Goal: Entertainment & Leisure: Browse casually

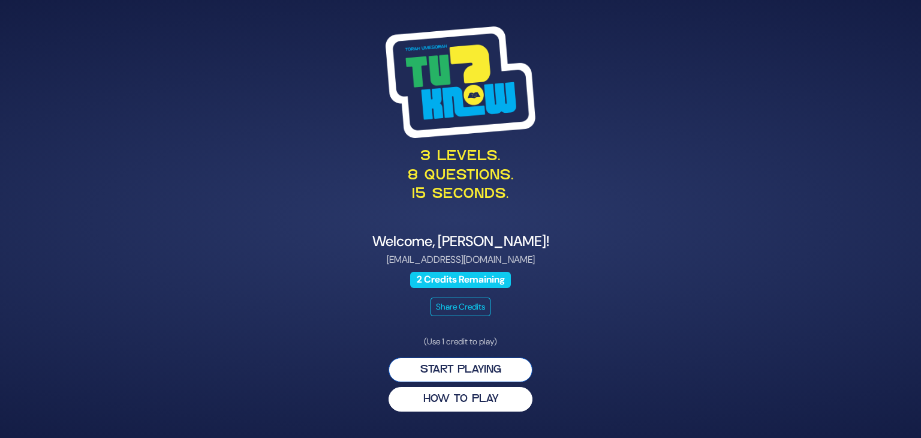
click at [478, 368] on button "Start Playing" at bounding box center [461, 370] width 144 height 25
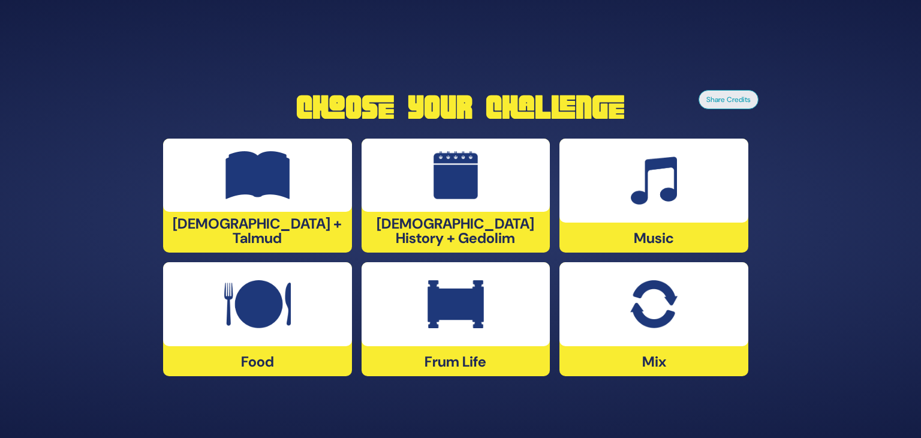
click at [461, 310] on img at bounding box center [456, 304] width 56 height 48
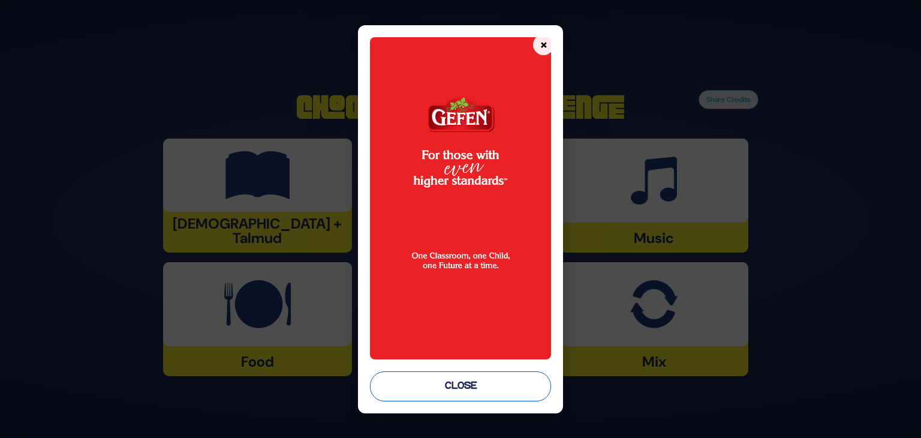
click at [457, 382] on button "Close" at bounding box center [460, 386] width 181 height 30
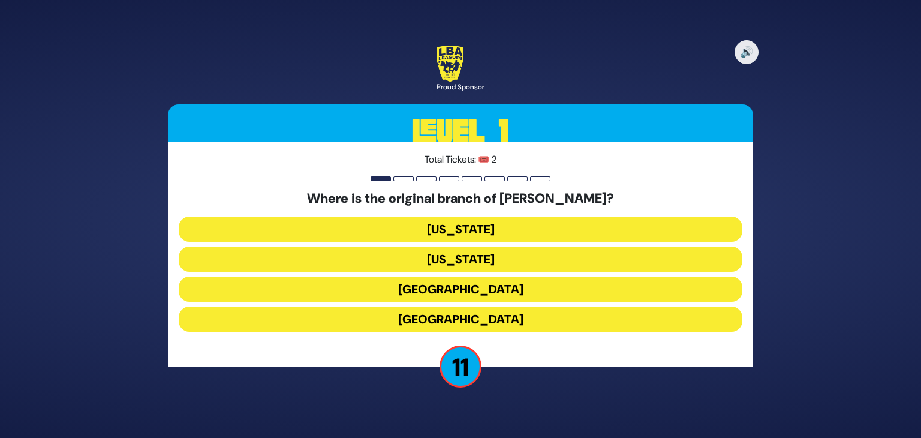
click at [472, 286] on button "[GEOGRAPHIC_DATA]" at bounding box center [461, 289] width 564 height 25
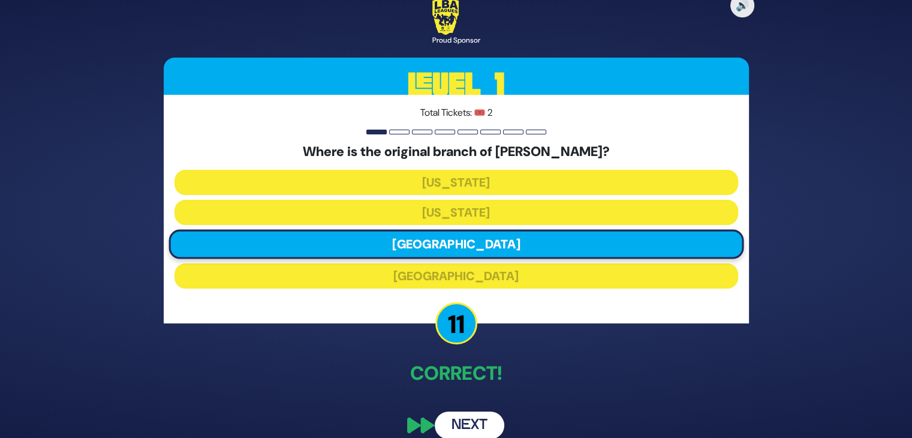
click at [469, 428] on button "Next" at bounding box center [470, 426] width 70 height 28
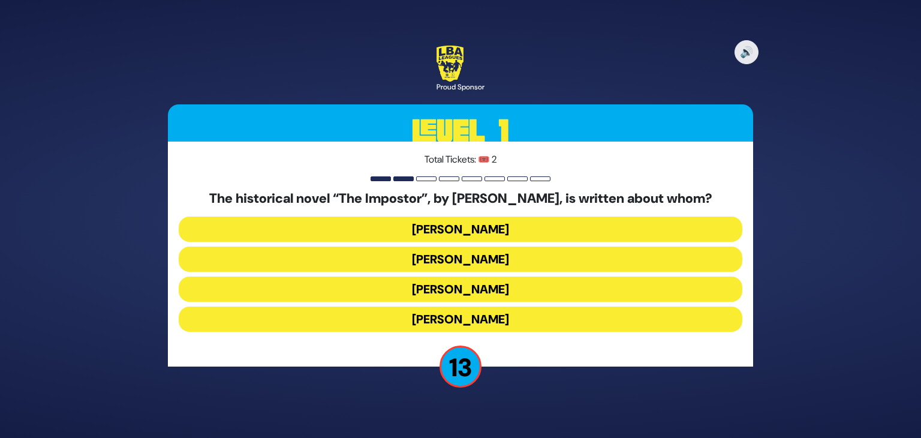
click at [451, 291] on button "[PERSON_NAME]" at bounding box center [461, 289] width 564 height 25
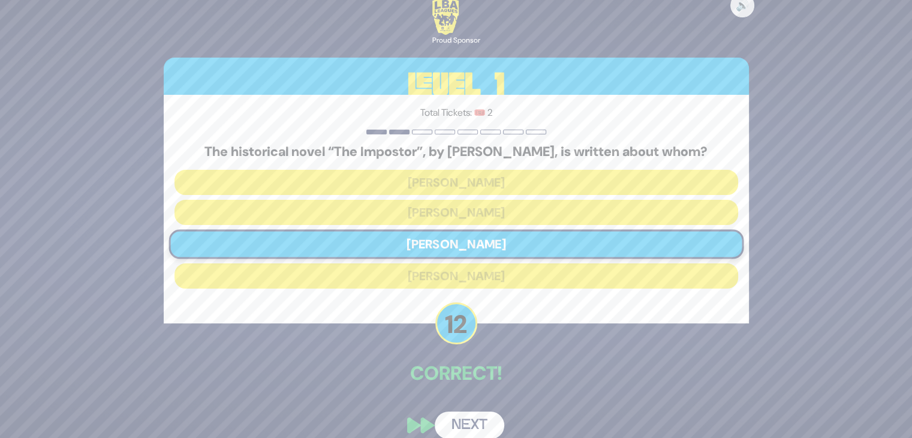
click at [468, 418] on button "Next" at bounding box center [470, 426] width 70 height 28
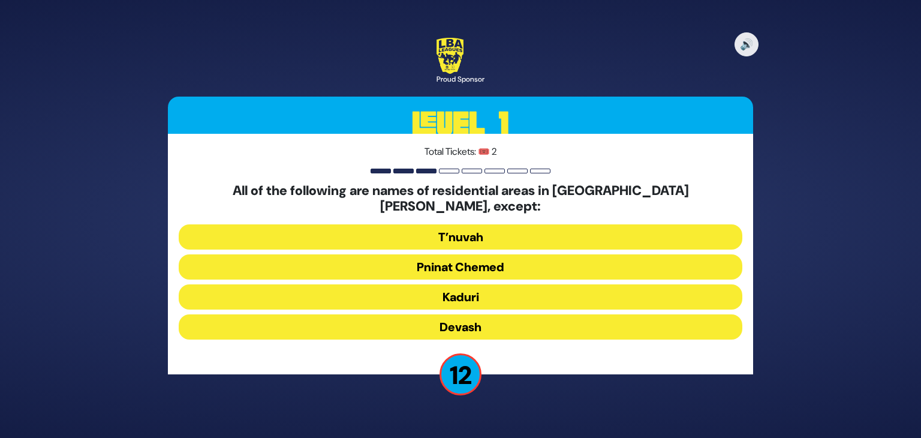
click at [463, 317] on button "Devash" at bounding box center [461, 326] width 564 height 25
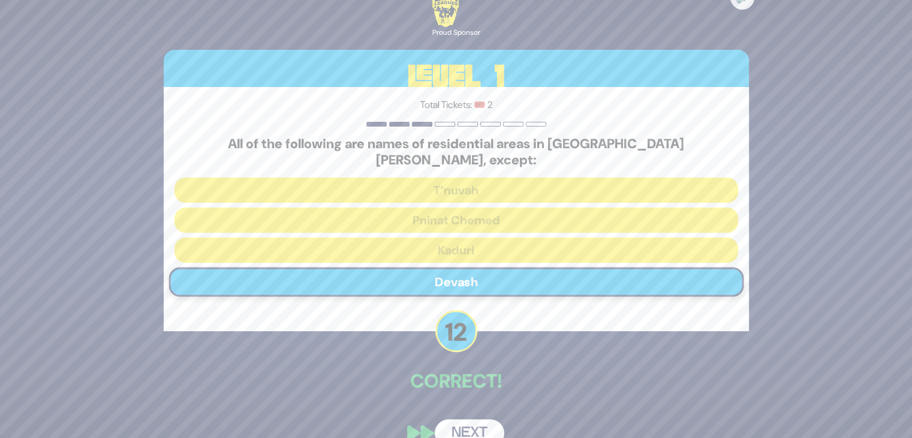
click at [470, 425] on button "Next" at bounding box center [470, 433] width 70 height 28
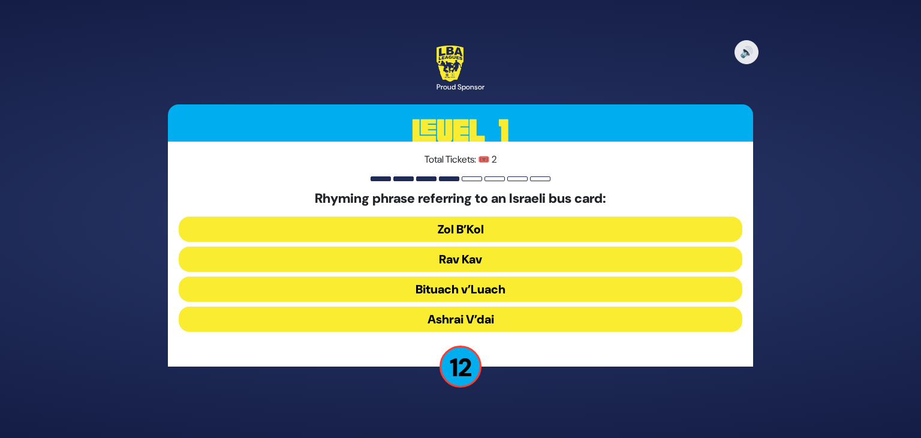
click at [448, 265] on button "Rav Kav" at bounding box center [461, 259] width 564 height 25
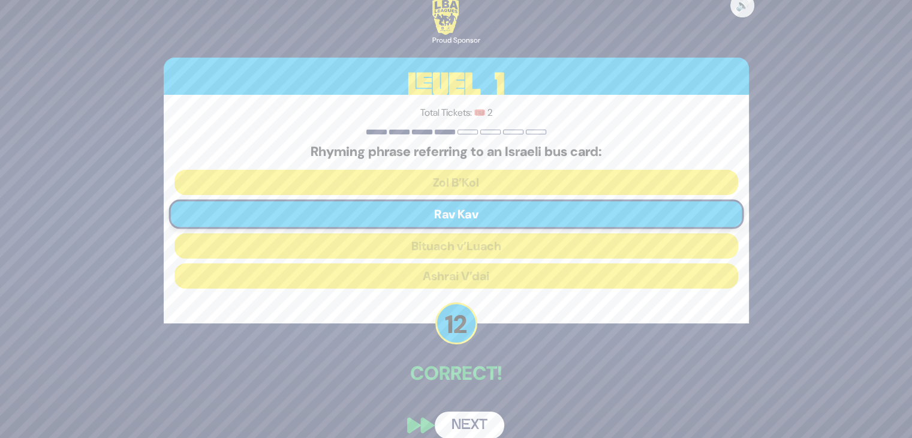
click at [457, 422] on button "Next" at bounding box center [470, 426] width 70 height 28
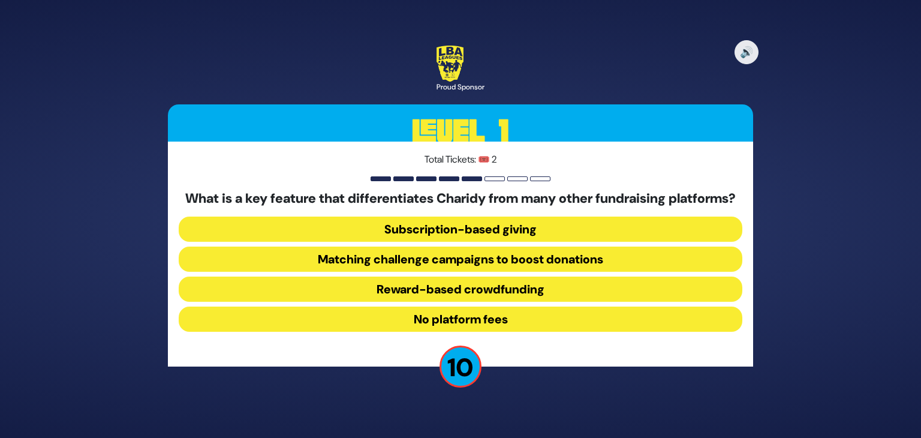
click at [473, 236] on button "Subscription-based giving" at bounding box center [461, 229] width 564 height 25
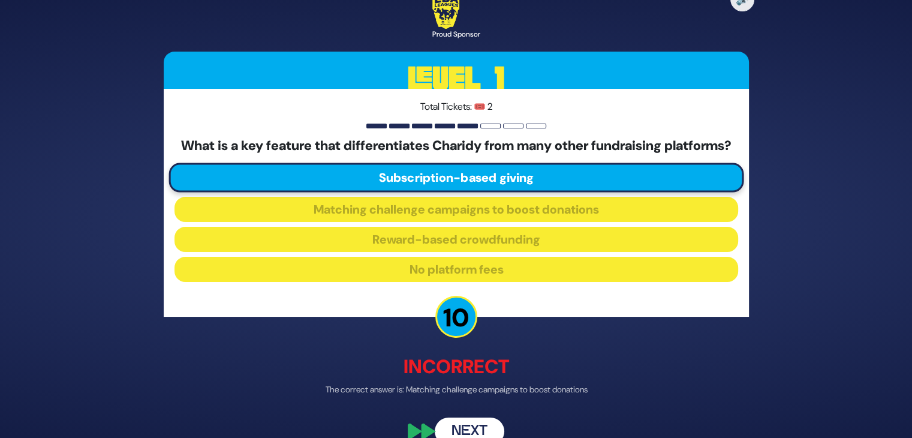
click at [458, 425] on button "Next" at bounding box center [470, 432] width 70 height 28
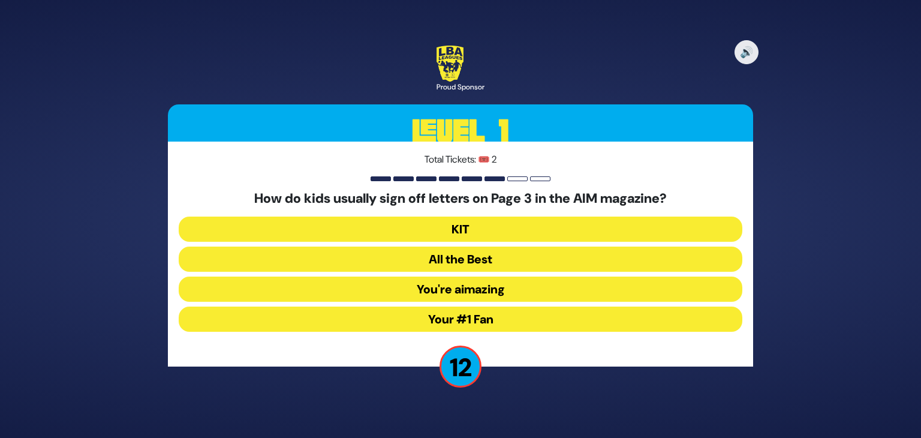
click at [444, 317] on button "Your #1 Fan" at bounding box center [461, 319] width 564 height 25
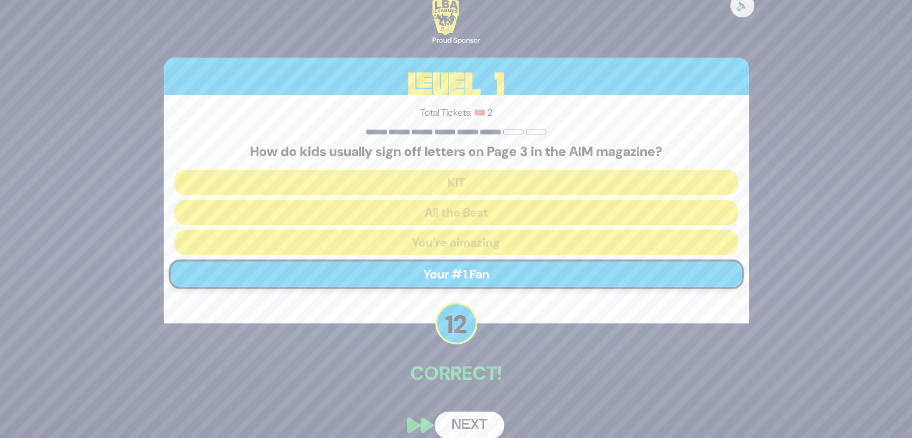
click at [458, 421] on button "Next" at bounding box center [470, 426] width 70 height 28
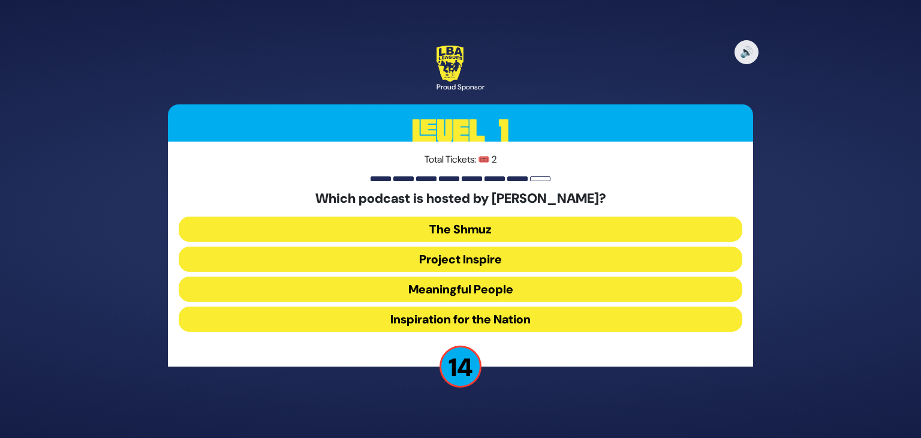
click at [442, 287] on button "Meaningful People" at bounding box center [461, 289] width 564 height 25
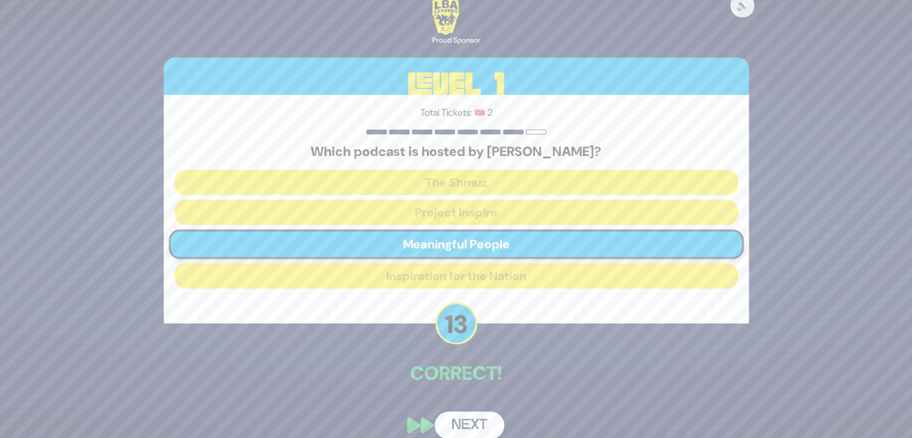
click at [460, 425] on button "Next" at bounding box center [470, 426] width 70 height 28
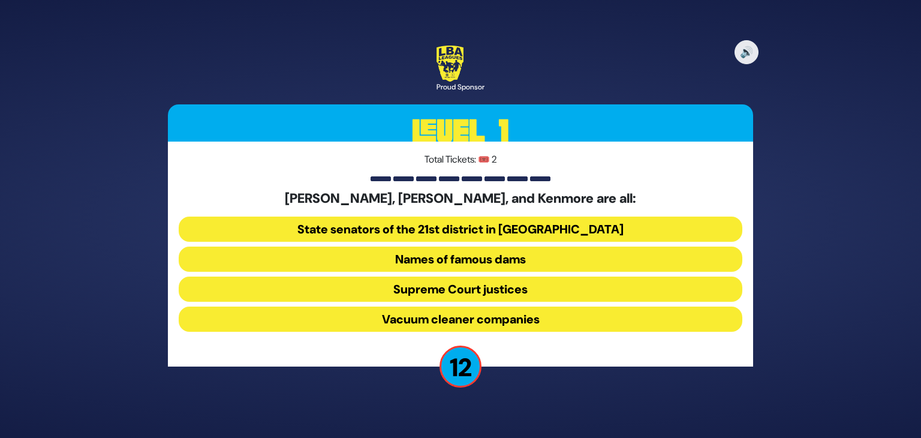
click at [433, 318] on button "Vacuum cleaner companies" at bounding box center [461, 319] width 564 height 25
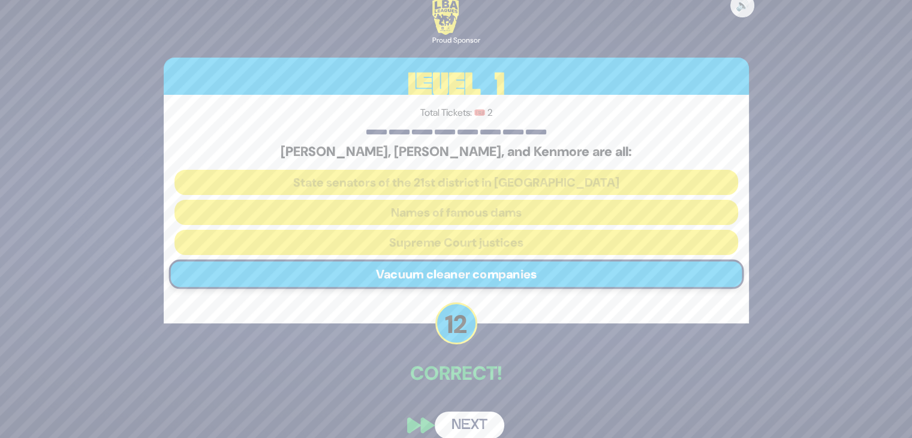
click at [460, 418] on button "Next" at bounding box center [470, 426] width 70 height 28
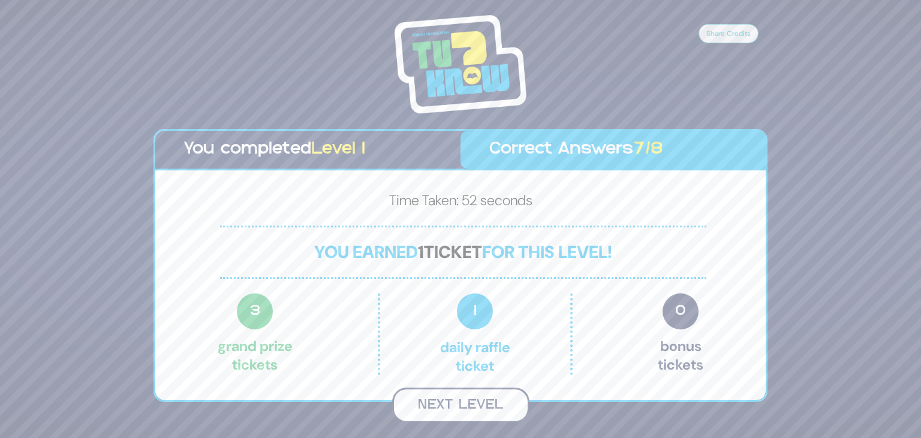
click at [461, 402] on button "Next Level" at bounding box center [460, 405] width 137 height 35
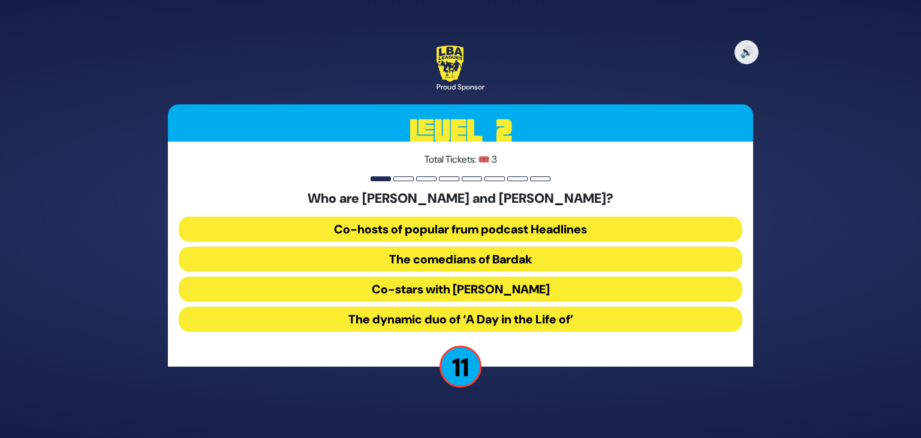
click at [497, 260] on button "The comedians of Bardak" at bounding box center [461, 259] width 564 height 25
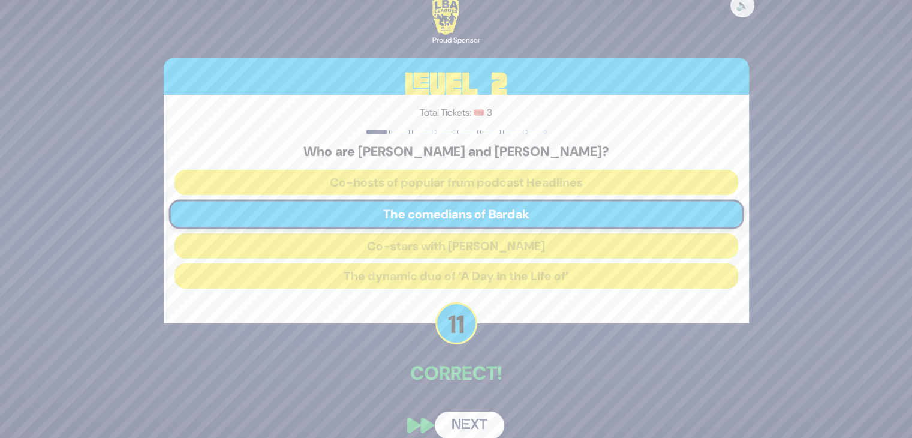
click at [475, 413] on button "Next" at bounding box center [470, 426] width 70 height 28
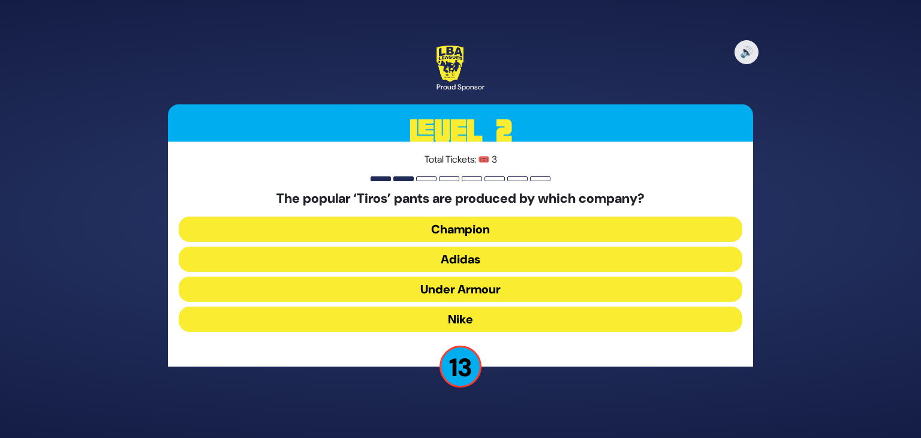
click at [448, 260] on button "Adidas" at bounding box center [461, 259] width 564 height 25
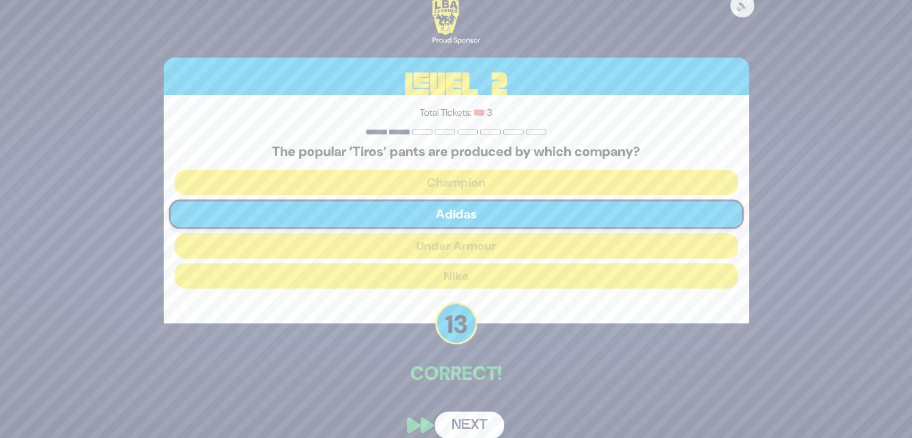
click at [461, 420] on button "Next" at bounding box center [470, 426] width 70 height 28
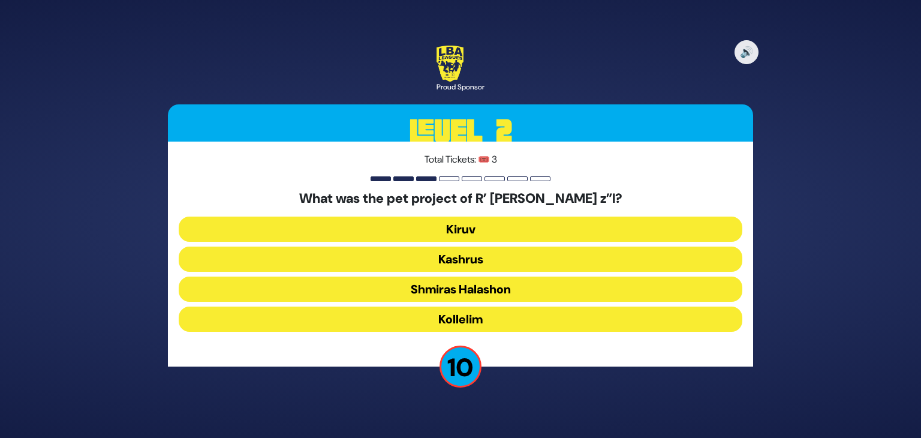
click at [451, 320] on button "Kollelim" at bounding box center [461, 319] width 564 height 25
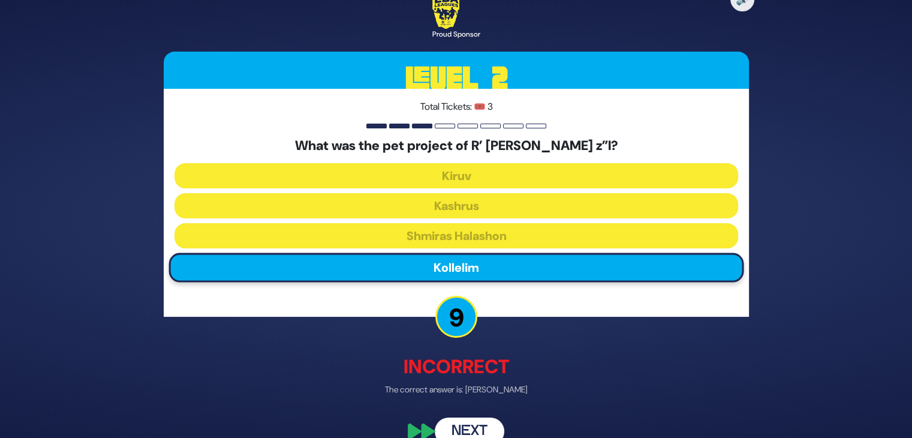
click at [456, 422] on button "Next" at bounding box center [470, 432] width 70 height 28
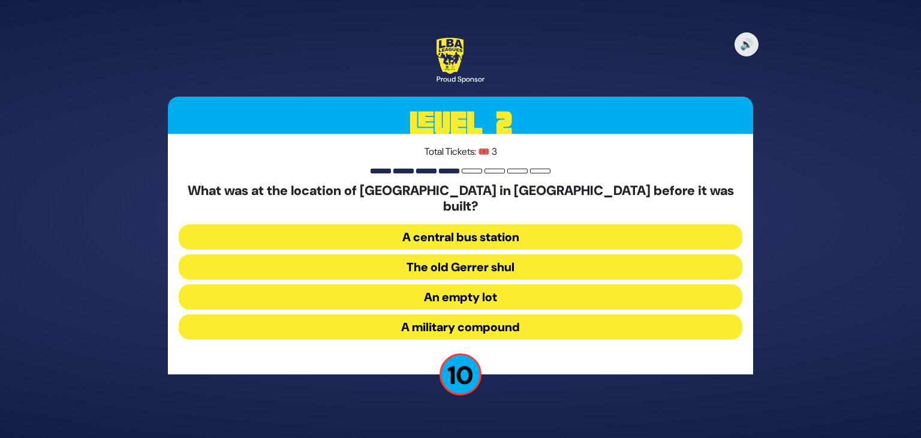
click at [434, 287] on button "An empty lot" at bounding box center [461, 296] width 564 height 25
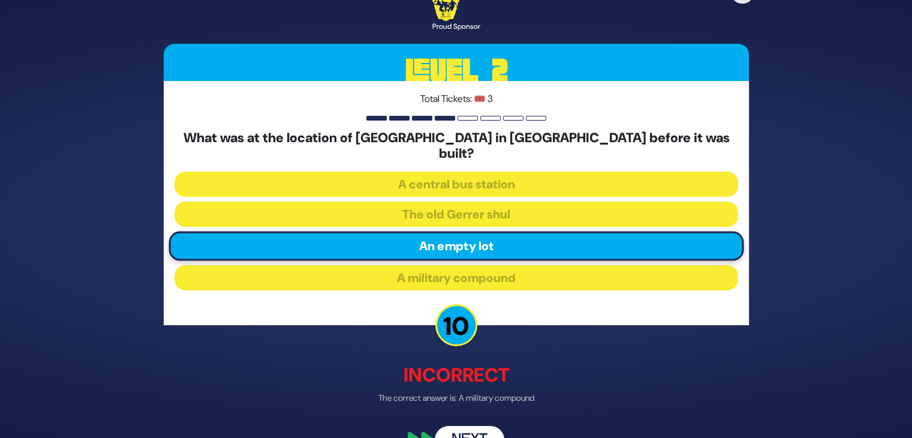
click at [461, 415] on div "🔊 Proud Sponsor Level 2 Total Tickets: 🎟️ 3 What was at the location of [GEOGRA…" at bounding box center [456, 219] width 614 height 497
click at [462, 429] on button "Next" at bounding box center [470, 439] width 70 height 28
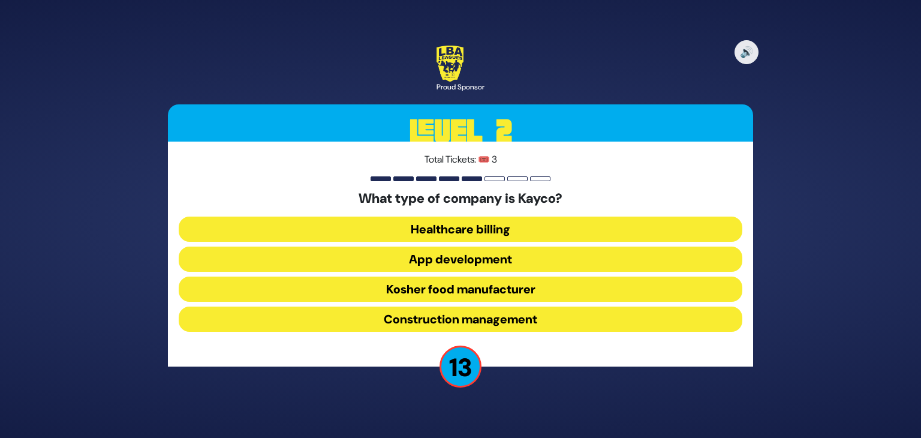
click at [409, 294] on button "Kosher food manufacturer" at bounding box center [461, 289] width 564 height 25
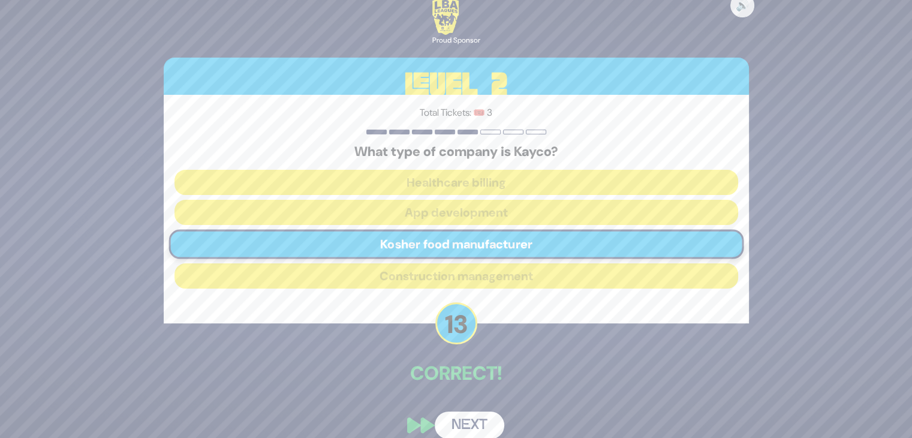
click at [456, 421] on button "Next" at bounding box center [470, 426] width 70 height 28
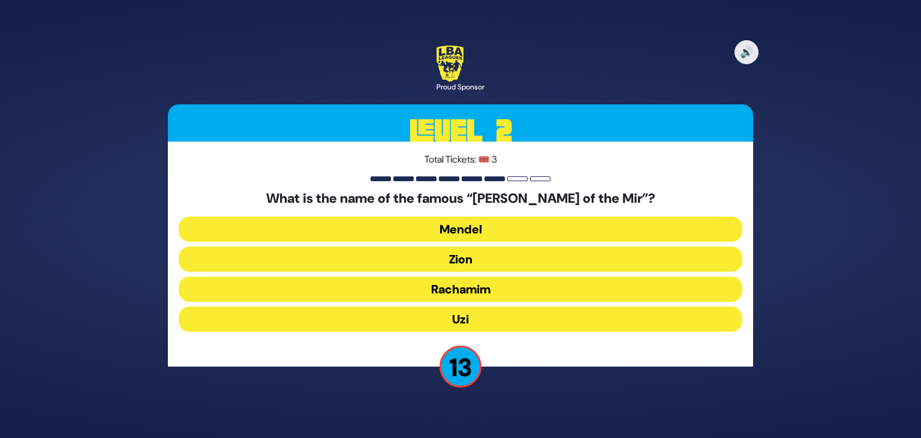
click at [444, 319] on button "Uzi" at bounding box center [461, 319] width 564 height 25
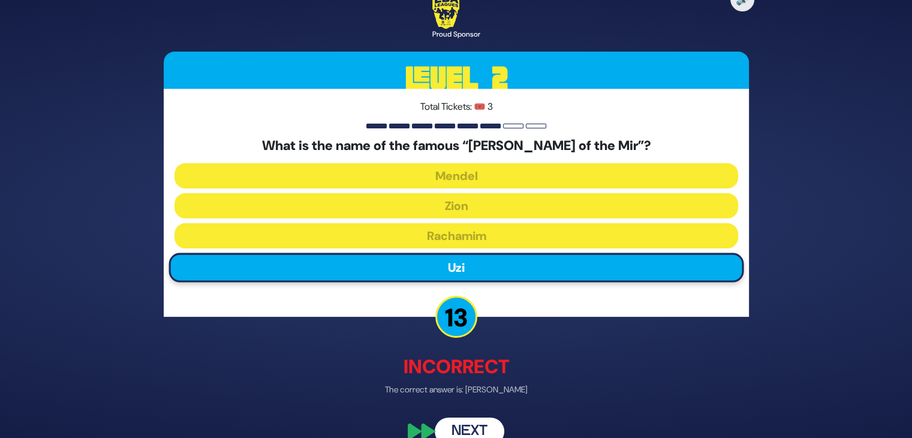
click at [458, 418] on button "Next" at bounding box center [470, 432] width 70 height 28
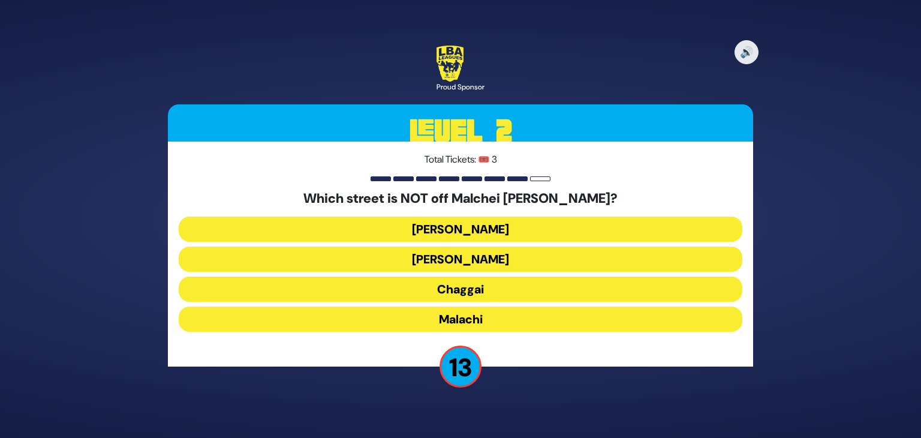
click at [444, 290] on button "Chaggai" at bounding box center [461, 289] width 564 height 25
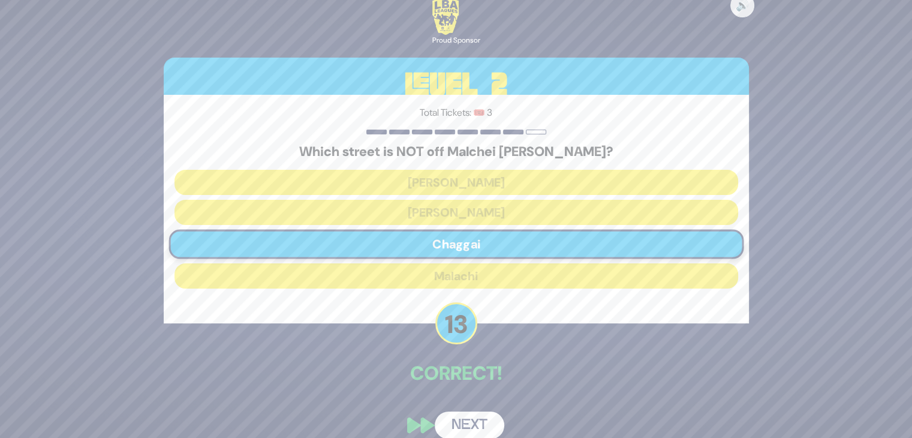
click at [458, 413] on button "Next" at bounding box center [470, 426] width 70 height 28
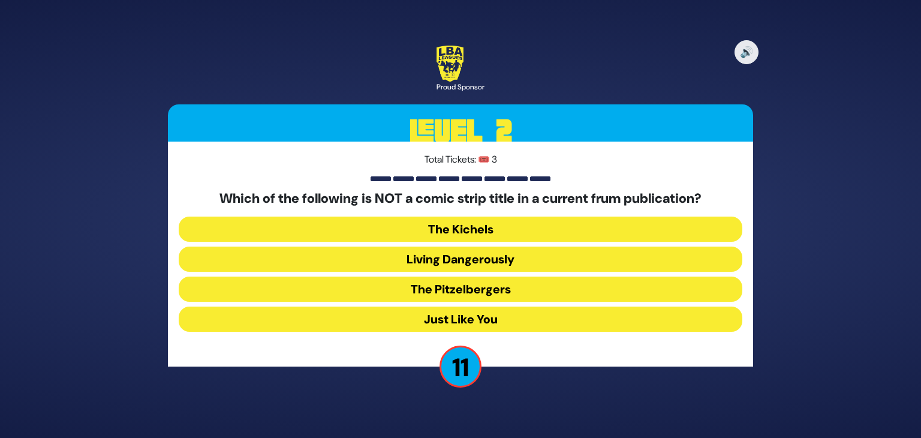
click at [458, 311] on button "Just Like You" at bounding box center [461, 319] width 564 height 25
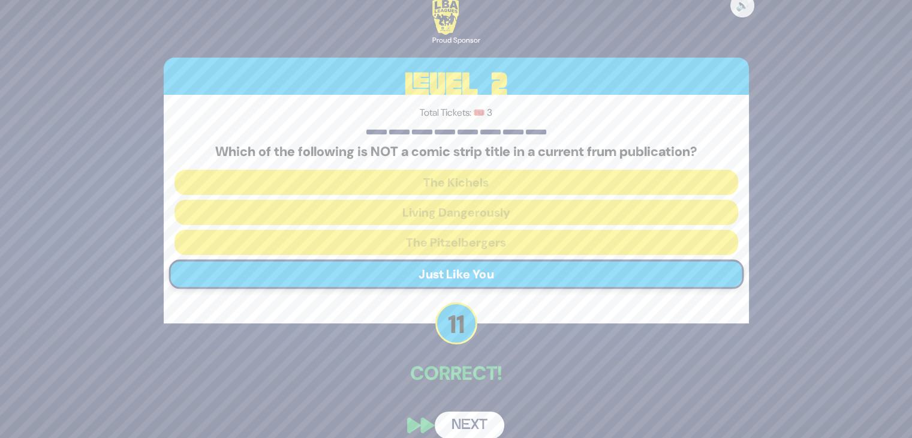
click at [466, 415] on button "Next" at bounding box center [470, 426] width 70 height 28
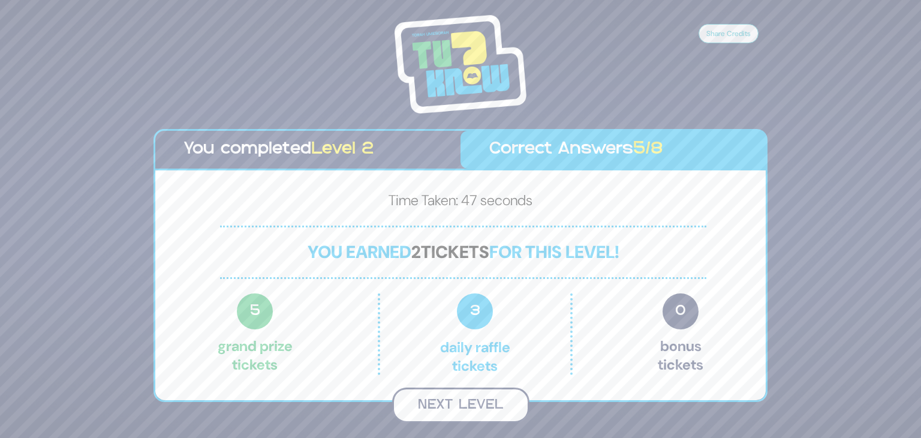
click at [475, 406] on button "Next Level" at bounding box center [460, 405] width 137 height 35
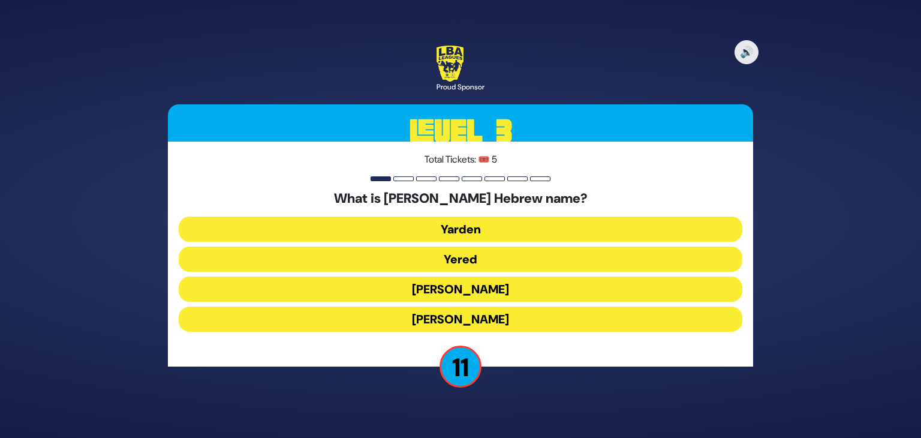
click at [493, 293] on button "[PERSON_NAME]" at bounding box center [461, 289] width 564 height 25
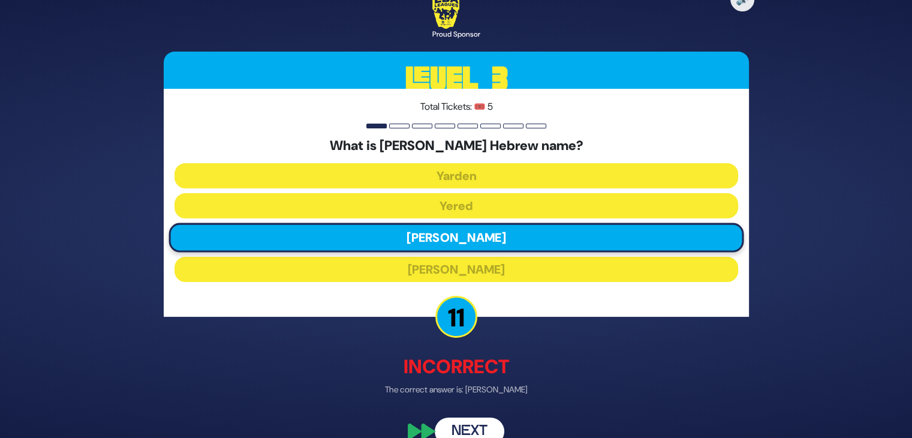
click at [464, 431] on button "Next" at bounding box center [470, 432] width 70 height 28
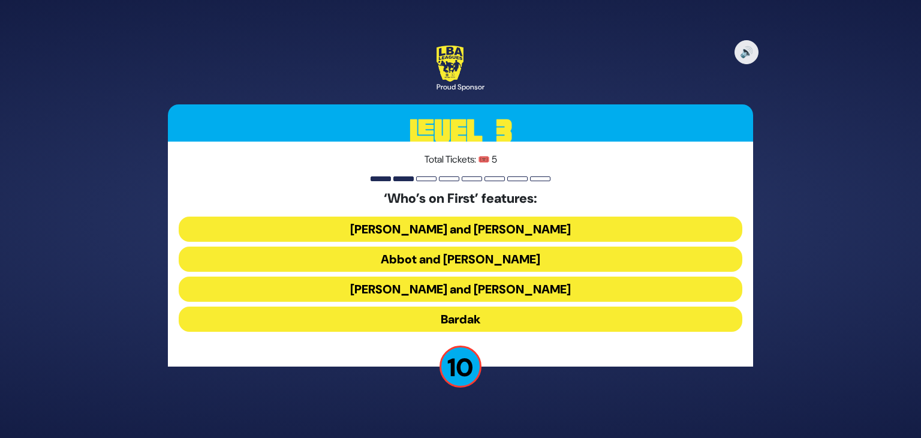
click at [472, 220] on button "[PERSON_NAME] and [PERSON_NAME]" at bounding box center [461, 229] width 564 height 25
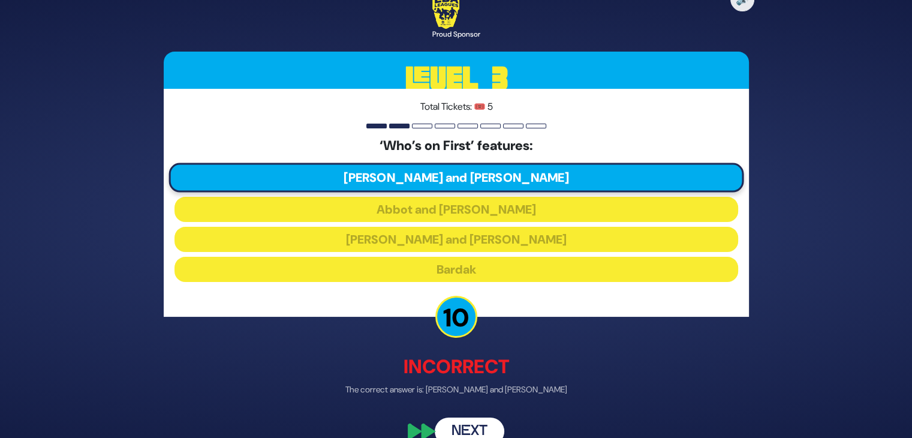
click at [469, 416] on div "🔊 Proud Sponsor Level 3 Total Tickets: 🎟️ 5 ‘Who’s on First’ features: [PERSON_…" at bounding box center [456, 218] width 614 height 481
click at [475, 425] on button "Next" at bounding box center [470, 432] width 70 height 28
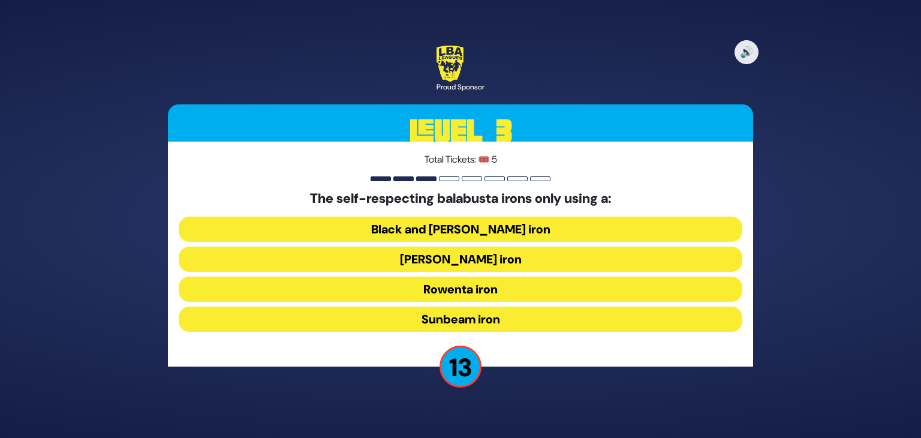
click at [478, 292] on button "Rowenta iron" at bounding box center [461, 289] width 564 height 25
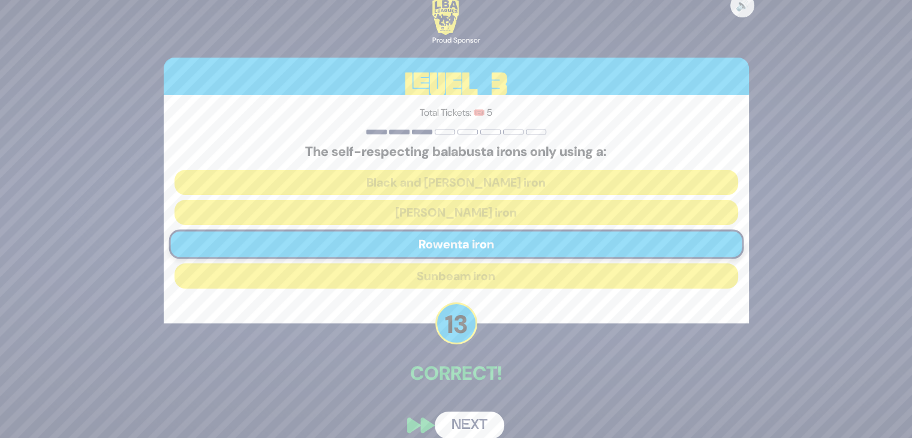
click at [469, 418] on button "Next" at bounding box center [470, 426] width 70 height 28
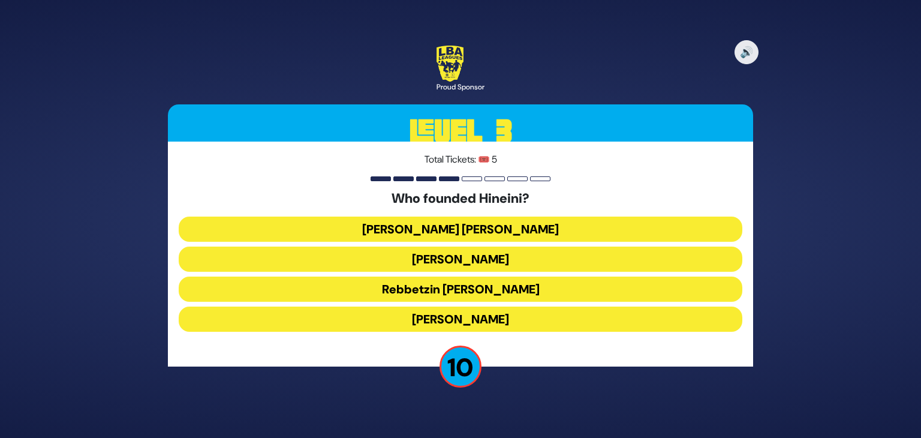
click at [478, 258] on button "[PERSON_NAME]" at bounding box center [461, 259] width 564 height 25
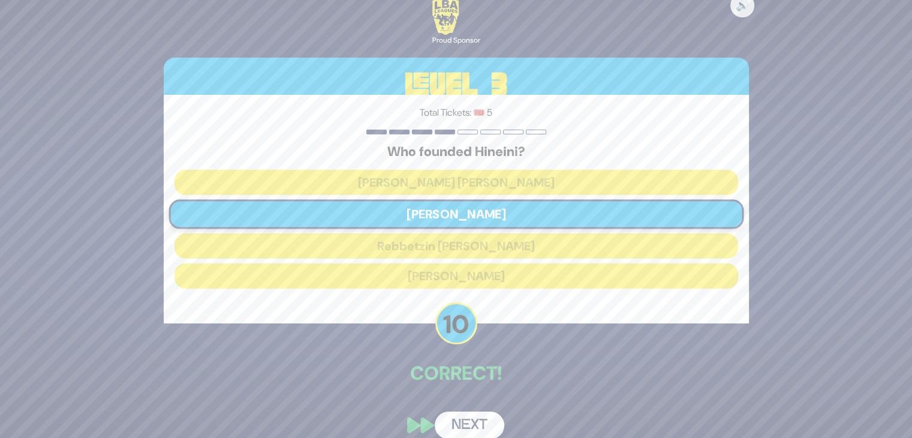
click at [475, 417] on button "Next" at bounding box center [470, 426] width 70 height 28
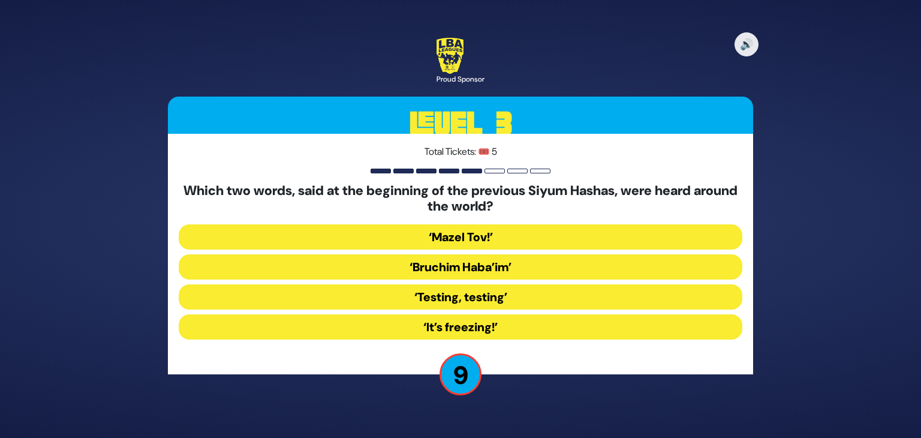
click at [470, 266] on button "‘Bruchim Haba’im’" at bounding box center [461, 266] width 564 height 25
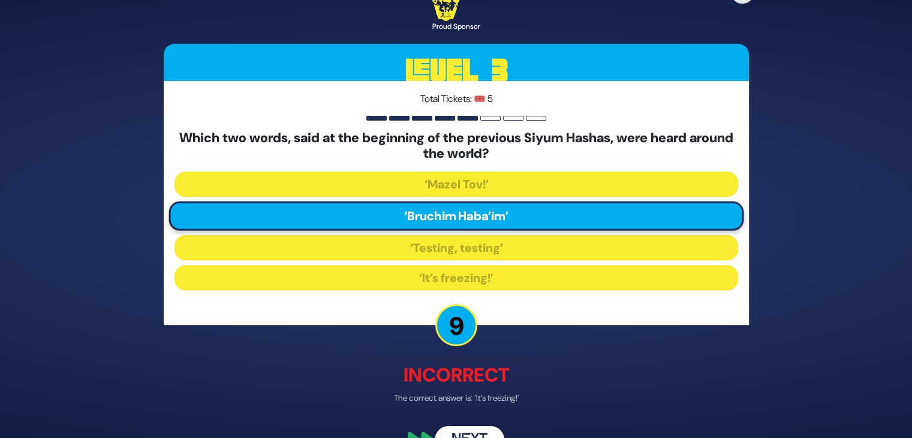
click at [465, 423] on div "🔊 Proud Sponsor Level 3 Total Tickets: 🎟️ 5 Which two words, said at the beginn…" at bounding box center [456, 219] width 614 height 497
click at [467, 432] on button "Next" at bounding box center [470, 439] width 70 height 28
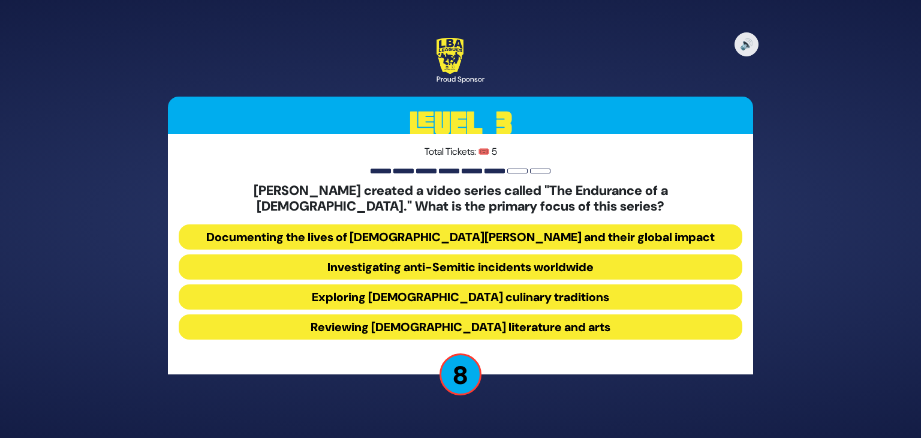
click at [463, 262] on button "Investigating anti-Semitic incidents worldwide" at bounding box center [461, 266] width 564 height 25
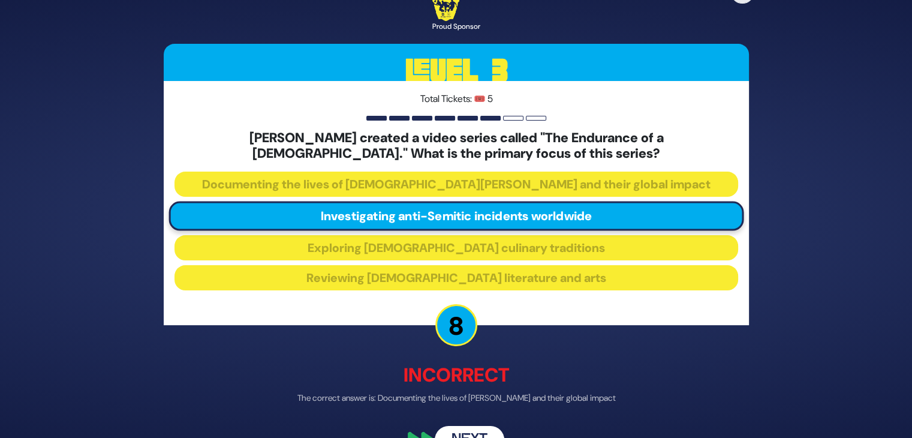
click at [458, 430] on button "Next" at bounding box center [470, 439] width 70 height 28
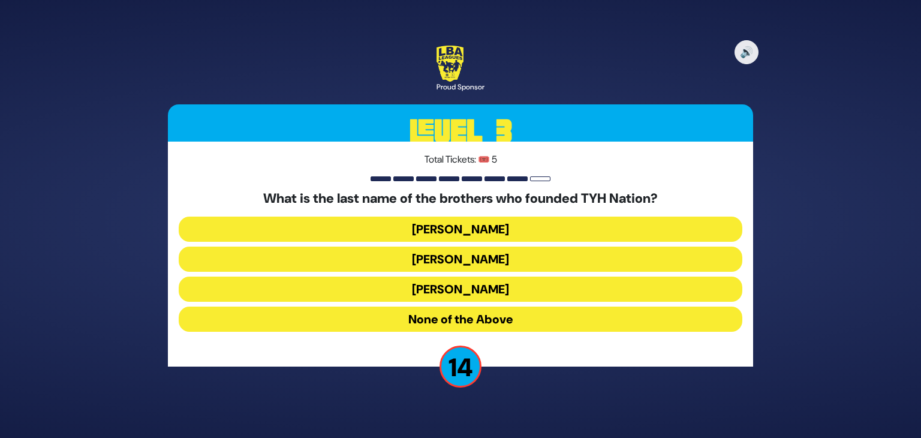
click at [463, 231] on button "[PERSON_NAME]" at bounding box center [461, 229] width 564 height 25
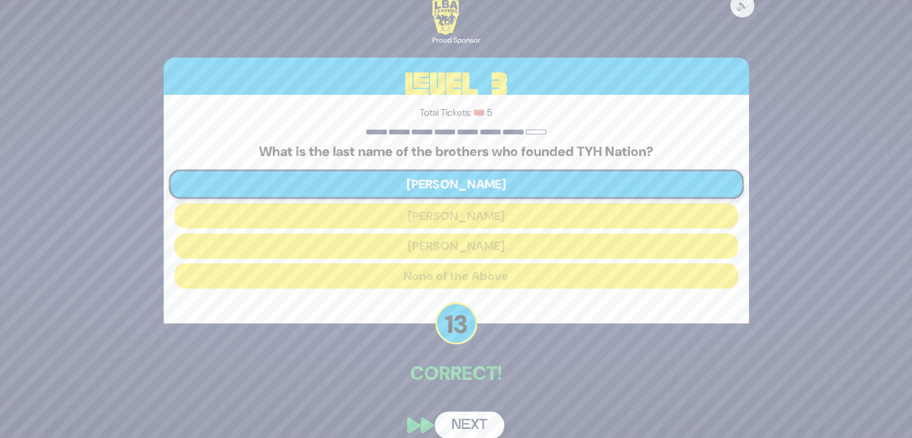
click at [463, 416] on button "Next" at bounding box center [470, 426] width 70 height 28
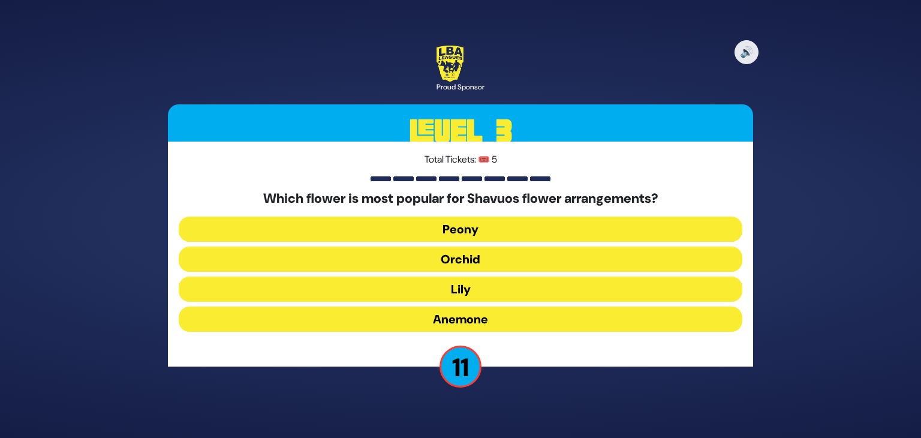
click at [464, 230] on button "Peony" at bounding box center [461, 229] width 564 height 25
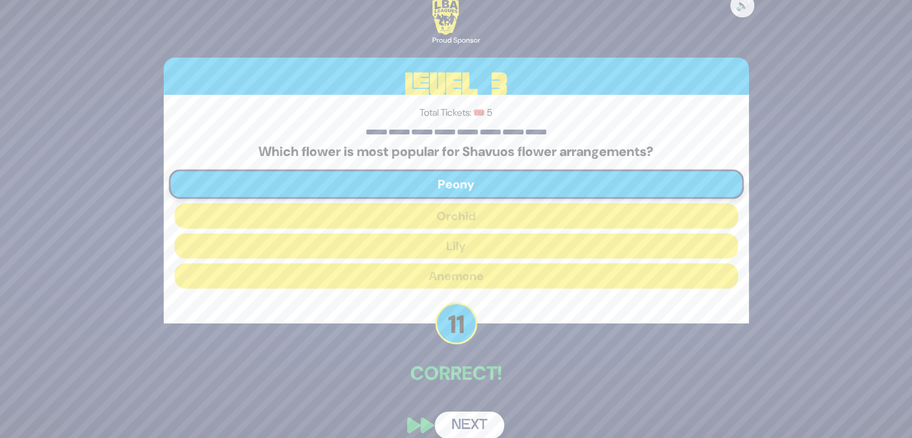
click at [475, 413] on button "Next" at bounding box center [470, 426] width 70 height 28
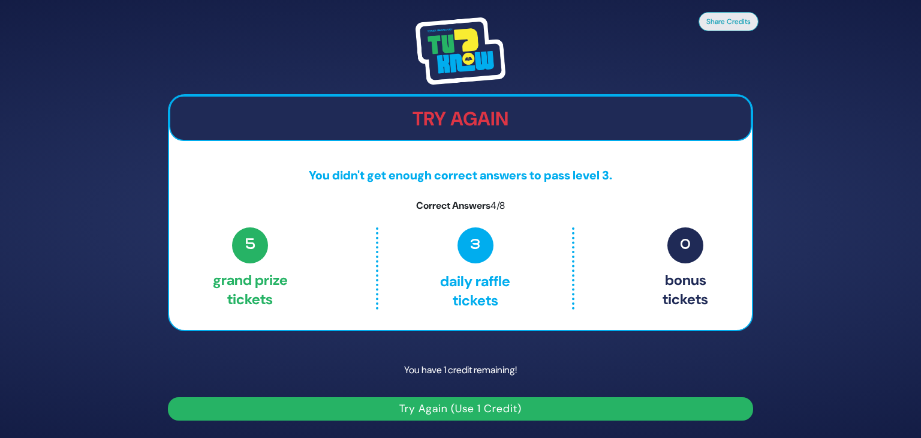
click at [475, 413] on button "Try Again (Use 1 Credit)" at bounding box center [460, 408] width 585 height 23
click at [449, 409] on button "Try Again (Use 1 Credit)" at bounding box center [460, 408] width 585 height 23
click at [458, 409] on button "Try Again (Use 1 Credit)" at bounding box center [460, 408] width 585 height 23
click at [505, 261] on p "3 Daily Raffle tickets" at bounding box center [475, 268] width 143 height 82
click at [473, 412] on button "Try Again (Use 1 Credit)" at bounding box center [460, 408] width 585 height 23
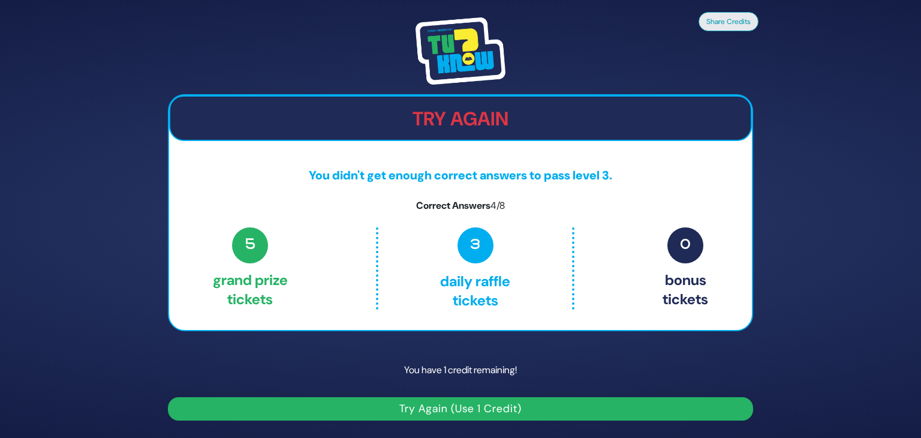
click at [473, 412] on button "Try Again (Use 1 Credit)" at bounding box center [460, 408] width 585 height 23
click at [460, 380] on p "You have 1 credit remaining!" at bounding box center [460, 370] width 585 height 35
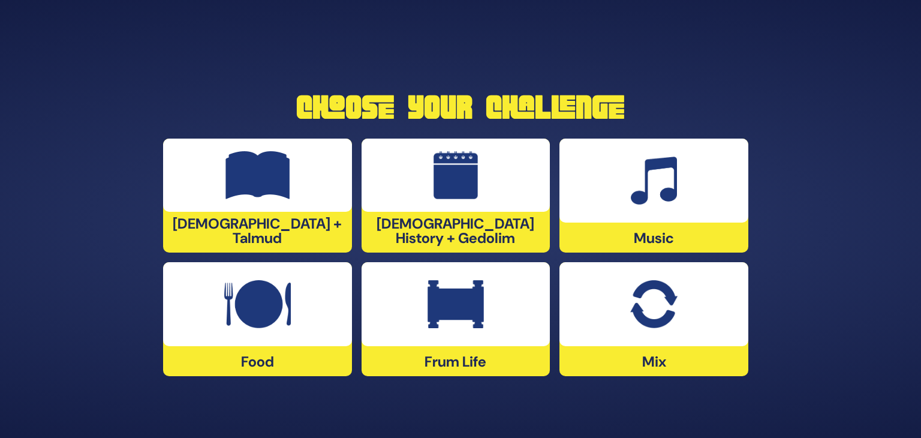
click at [502, 319] on div at bounding box center [456, 304] width 189 height 84
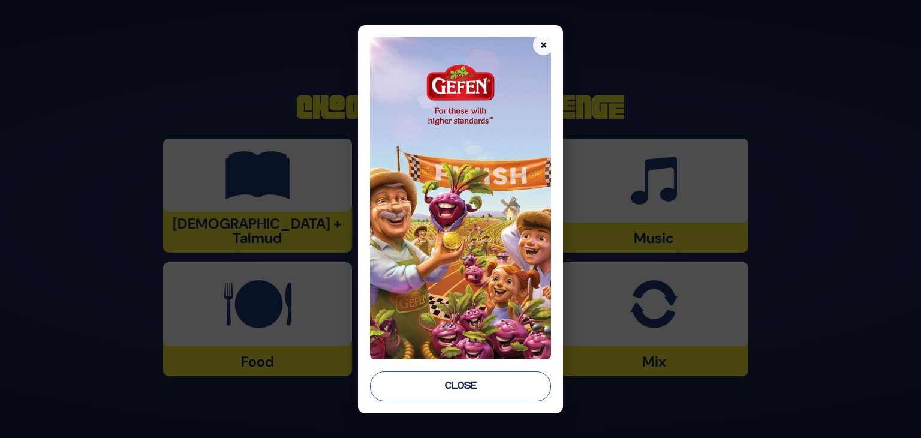
click at [475, 388] on button "Close" at bounding box center [460, 386] width 181 height 30
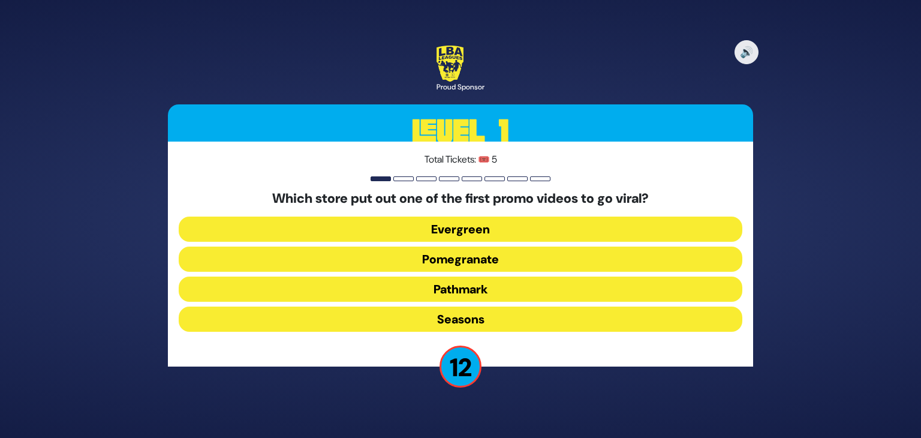
click at [486, 261] on button "Pomegranate" at bounding box center [461, 259] width 564 height 25
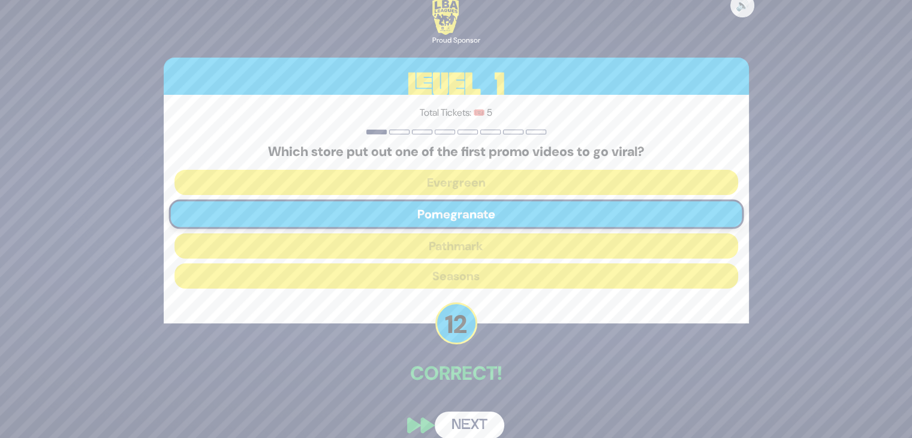
click at [471, 417] on button "Next" at bounding box center [470, 426] width 70 height 28
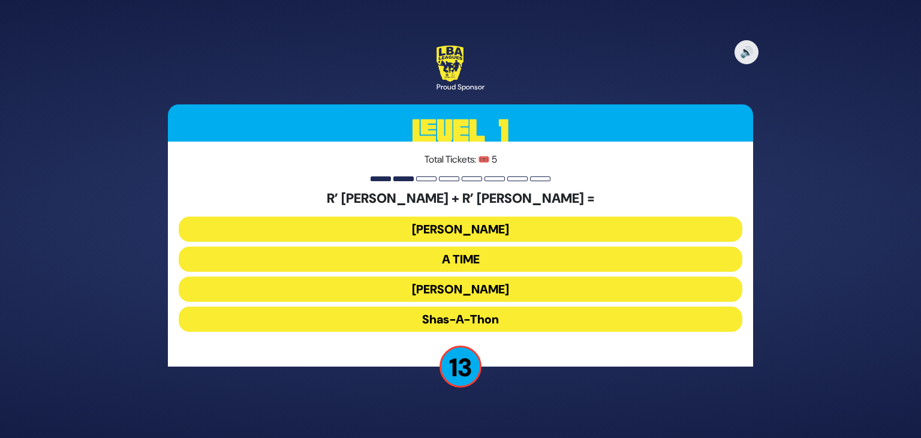
click at [504, 230] on button "Bonei Olam" at bounding box center [461, 229] width 564 height 25
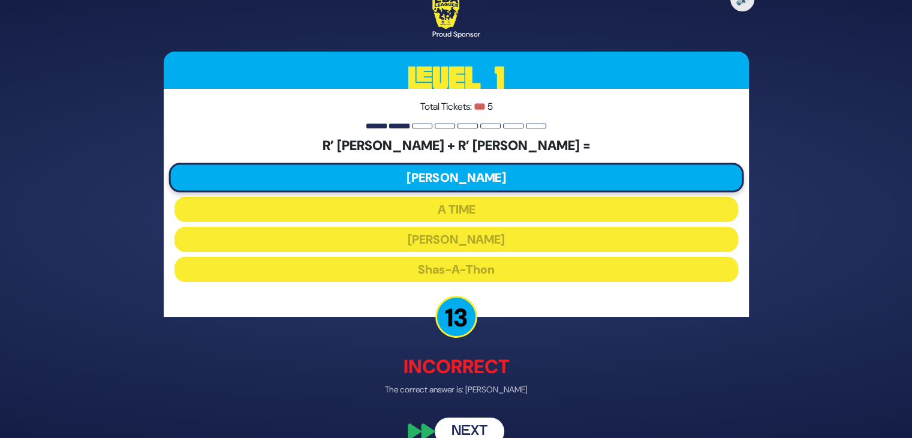
click at [474, 421] on button "Next" at bounding box center [470, 432] width 70 height 28
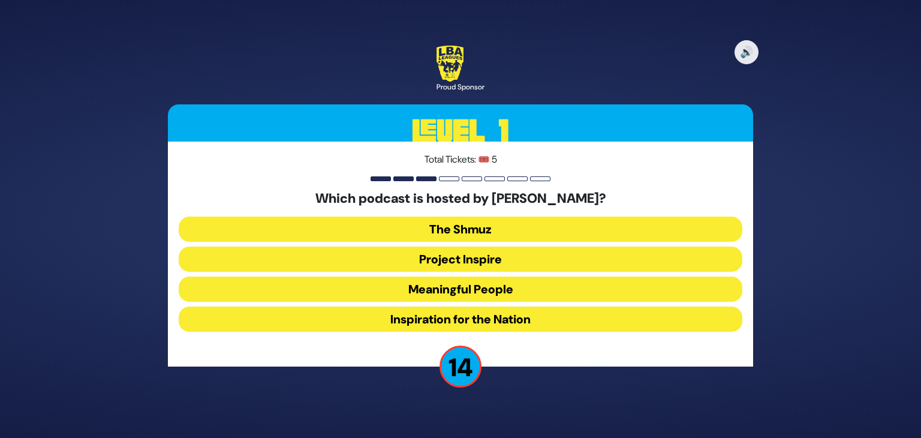
click at [464, 291] on button "Meaningful People" at bounding box center [461, 289] width 564 height 25
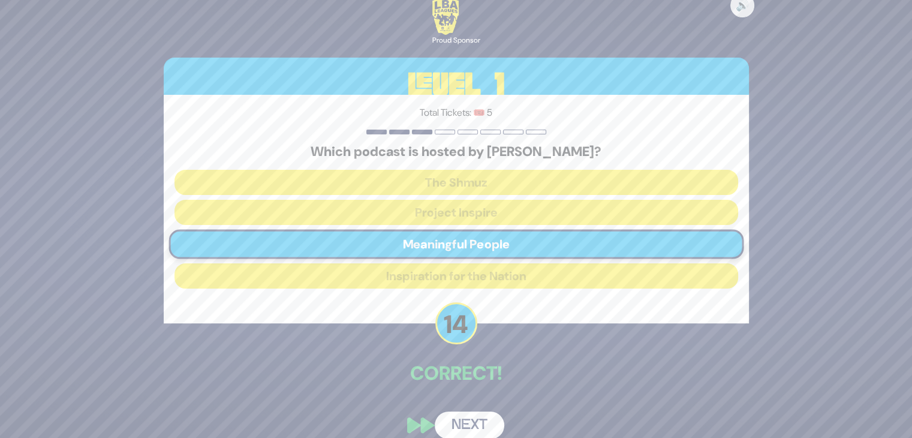
click at [468, 420] on button "Next" at bounding box center [470, 426] width 70 height 28
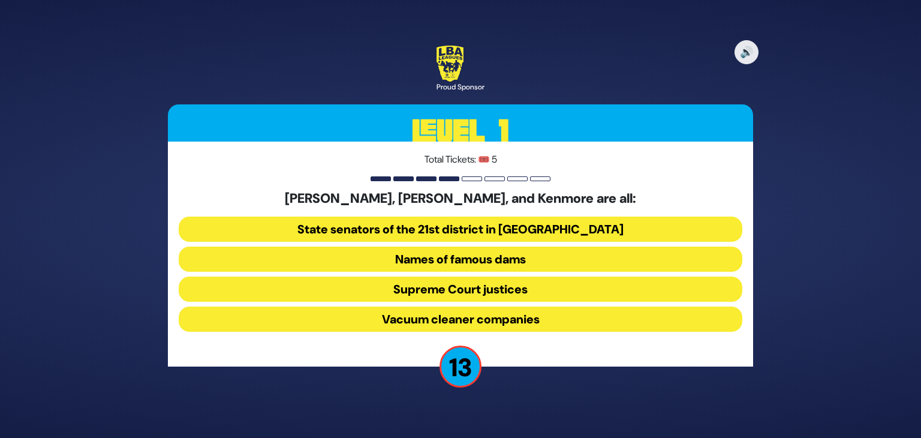
click at [485, 325] on button "Vacuum cleaner companies" at bounding box center [461, 319] width 564 height 25
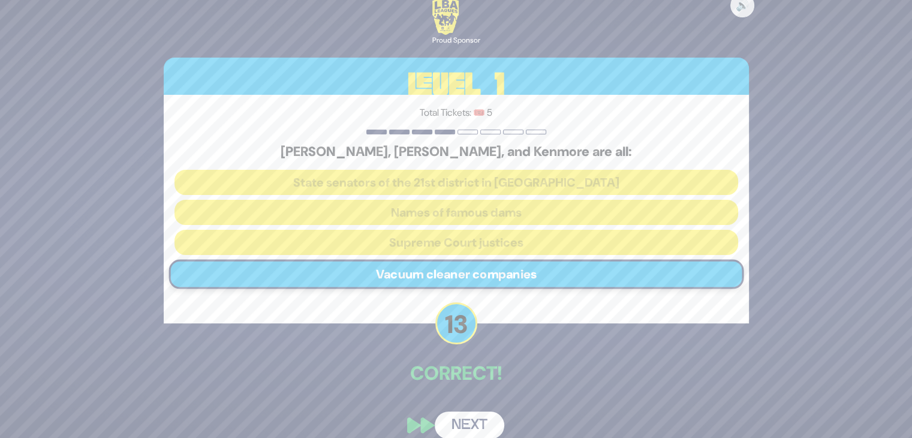
click at [469, 412] on button "Next" at bounding box center [470, 426] width 70 height 28
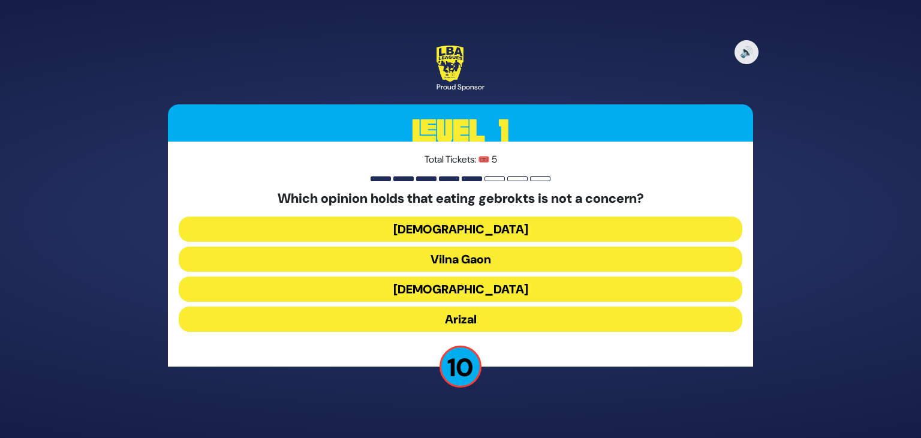
click at [482, 295] on button "Rama" at bounding box center [461, 289] width 564 height 25
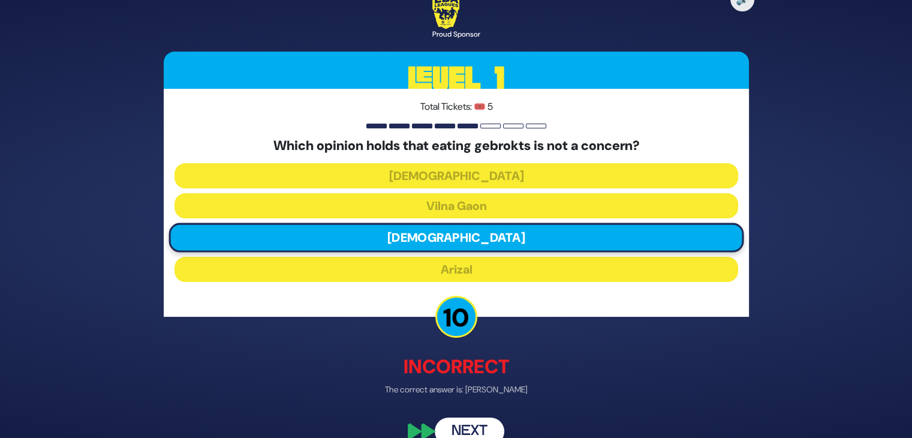
click at [467, 424] on button "Next" at bounding box center [470, 432] width 70 height 28
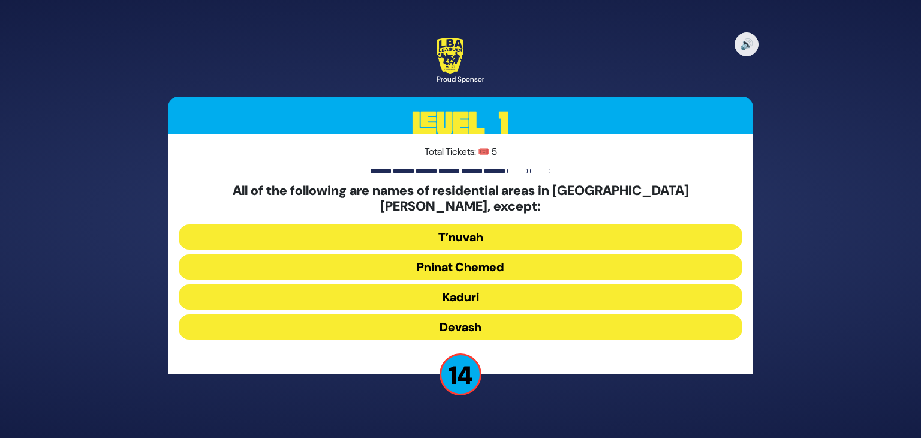
click at [476, 320] on button "Devash" at bounding box center [461, 326] width 564 height 25
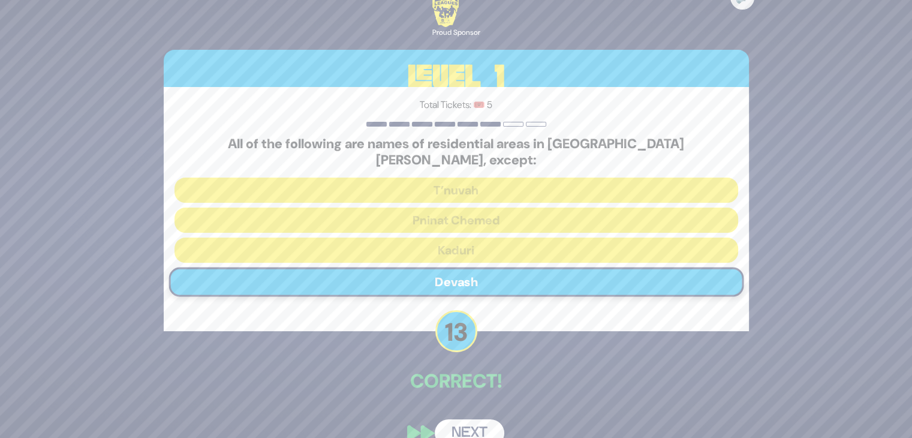
click at [473, 428] on button "Next" at bounding box center [470, 433] width 70 height 28
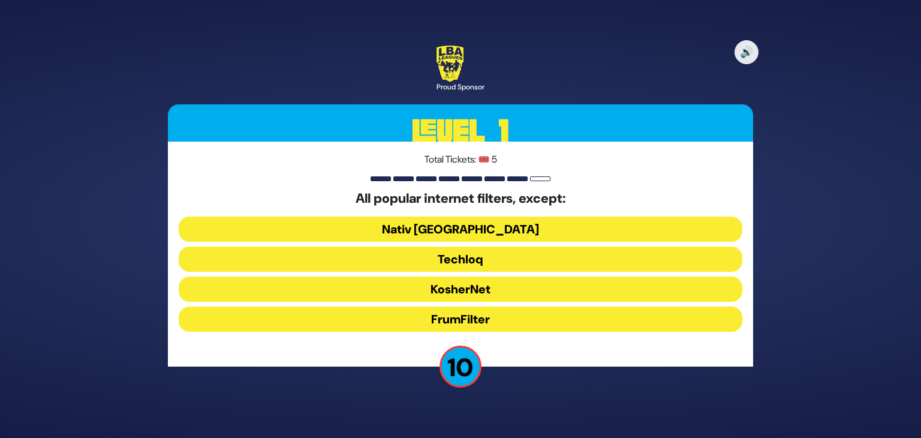
click at [467, 328] on button "FrumFilter" at bounding box center [461, 319] width 564 height 25
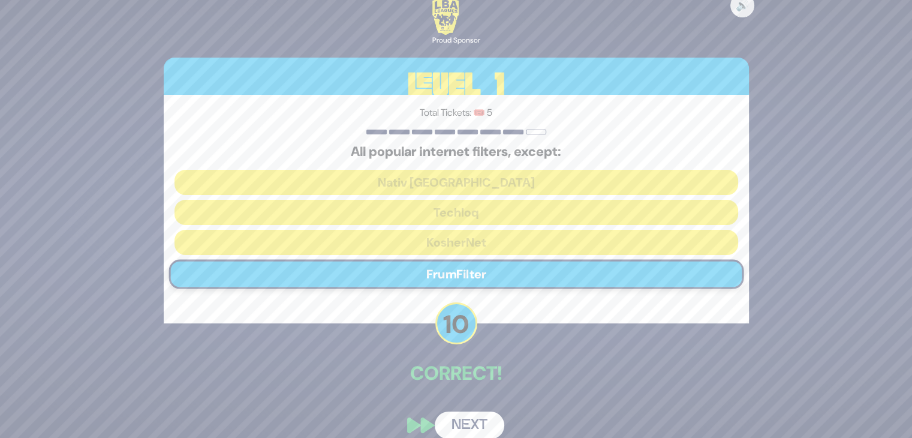
click at [461, 422] on button "Next" at bounding box center [470, 426] width 70 height 28
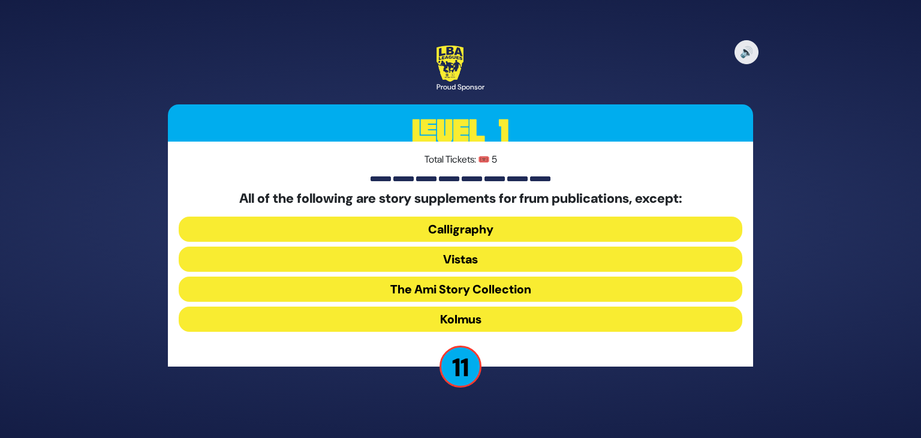
click at [449, 320] on button "Kolmus" at bounding box center [461, 319] width 564 height 25
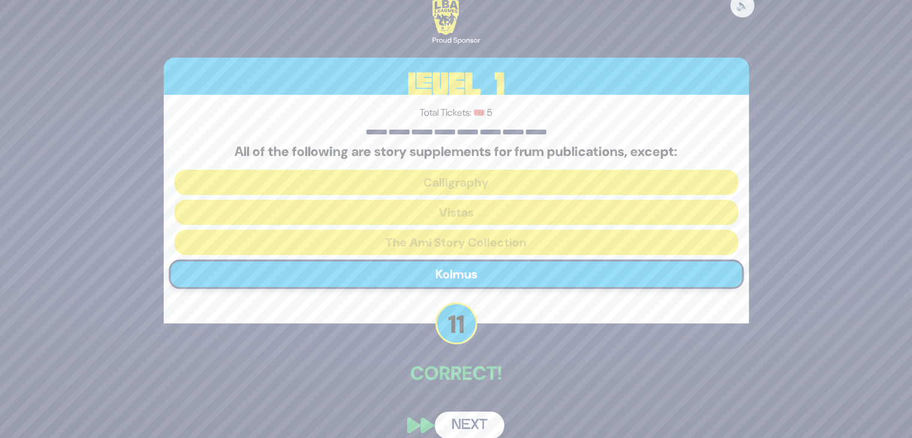
click at [472, 425] on button "Next" at bounding box center [470, 426] width 70 height 28
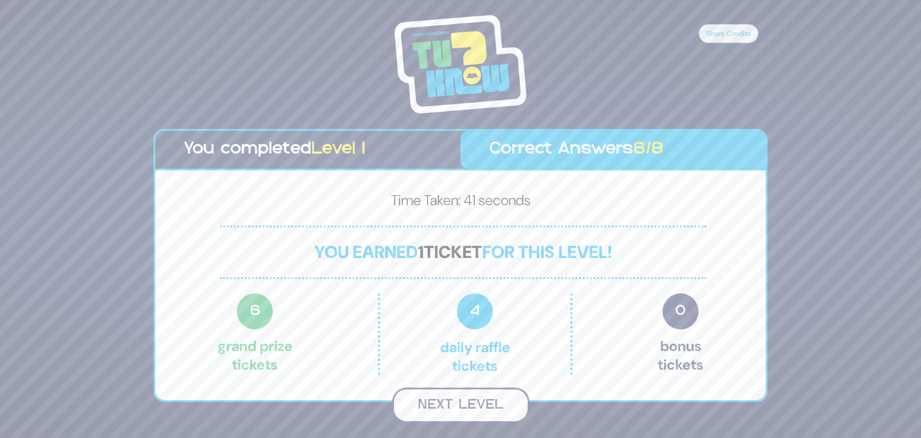
click at [478, 401] on button "Next Level" at bounding box center [460, 405] width 137 height 35
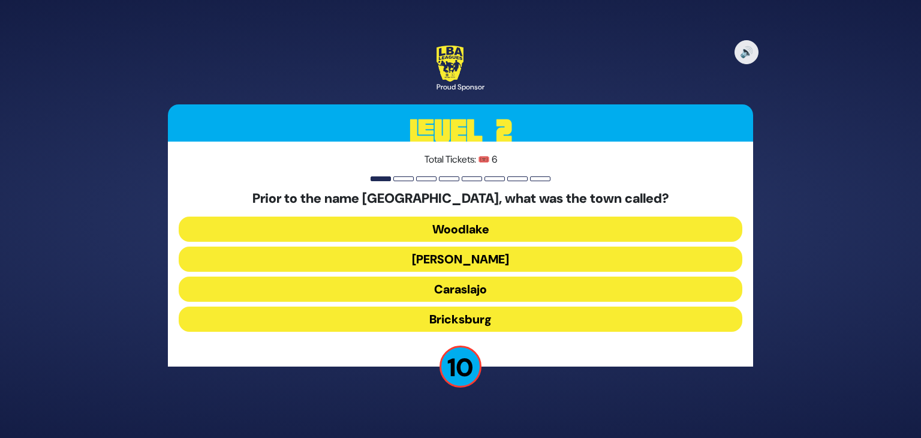
click at [487, 316] on button "Bricksburg" at bounding box center [461, 319] width 564 height 25
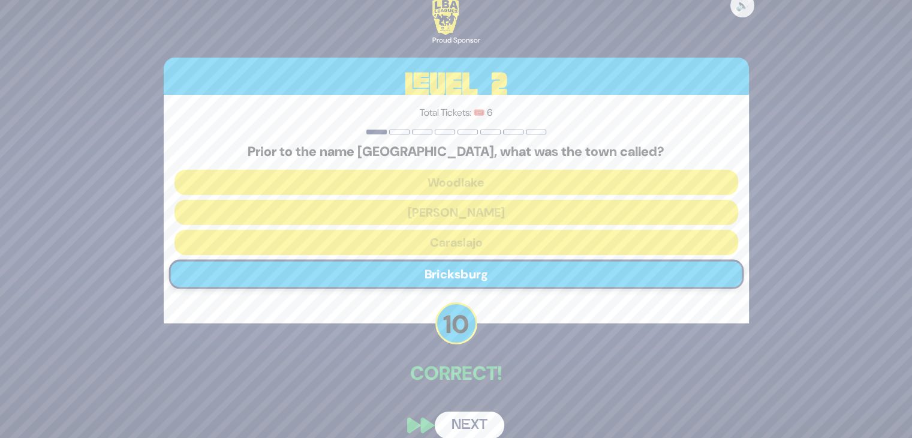
click at [469, 423] on button "Next" at bounding box center [470, 426] width 70 height 28
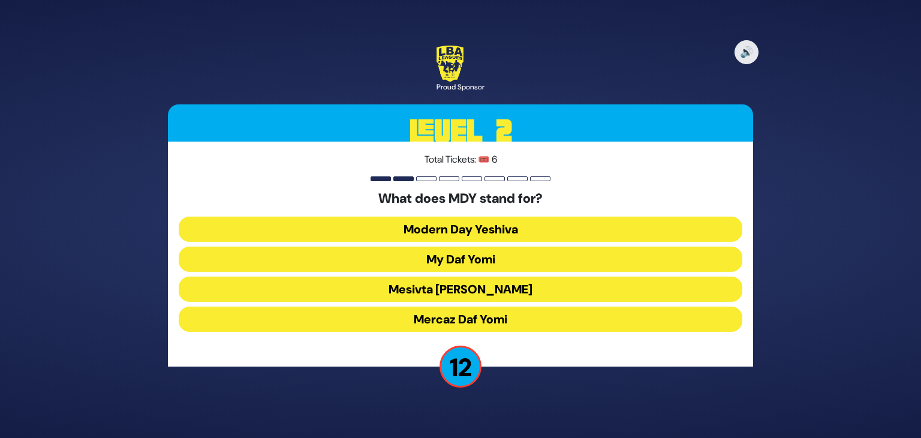
click at [490, 322] on button "Mercaz Daf Yomi" at bounding box center [461, 319] width 564 height 25
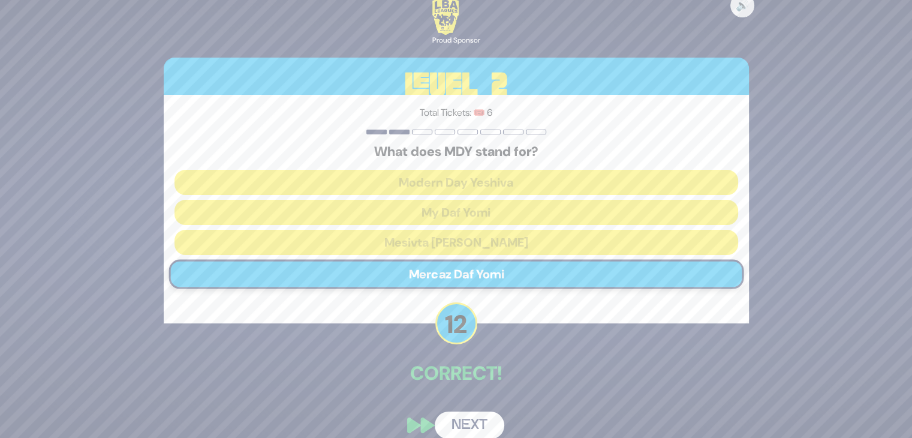
click at [467, 418] on button "Next" at bounding box center [470, 426] width 70 height 28
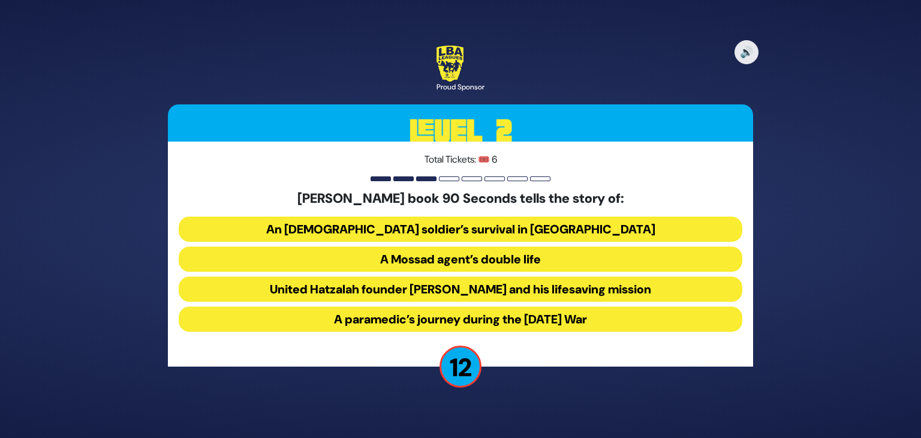
click at [481, 289] on button "United Hatzalah founder Eli Beer and his lifesaving mission" at bounding box center [461, 289] width 564 height 25
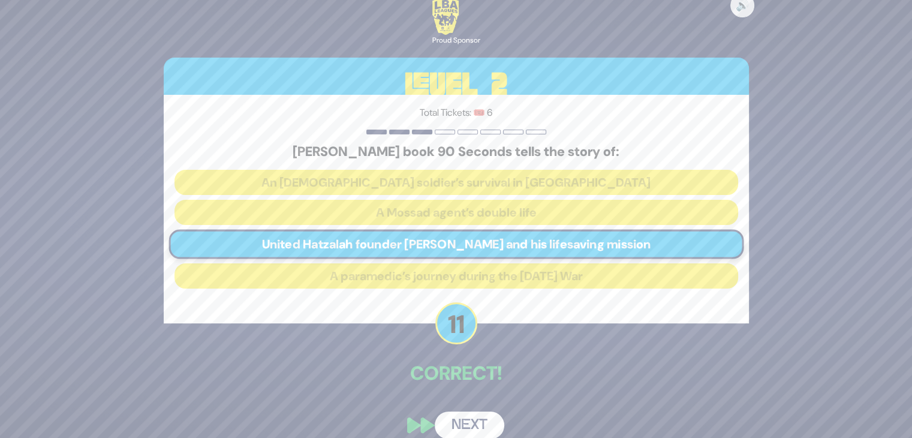
click at [470, 425] on button "Next" at bounding box center [470, 426] width 70 height 28
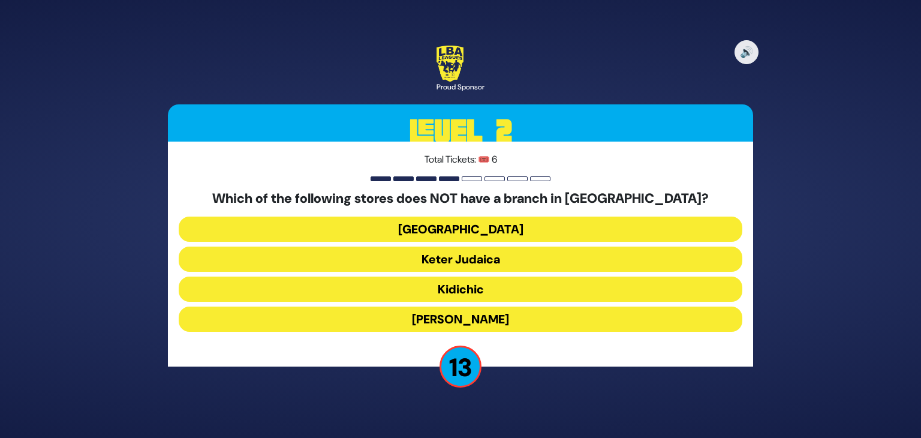
click at [498, 237] on button "Shell Station" at bounding box center [461, 229] width 564 height 25
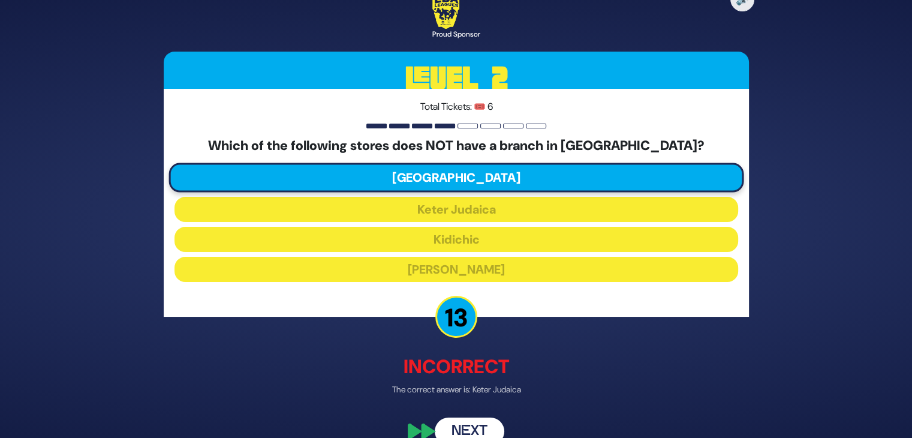
click at [479, 424] on button "Next" at bounding box center [470, 432] width 70 height 28
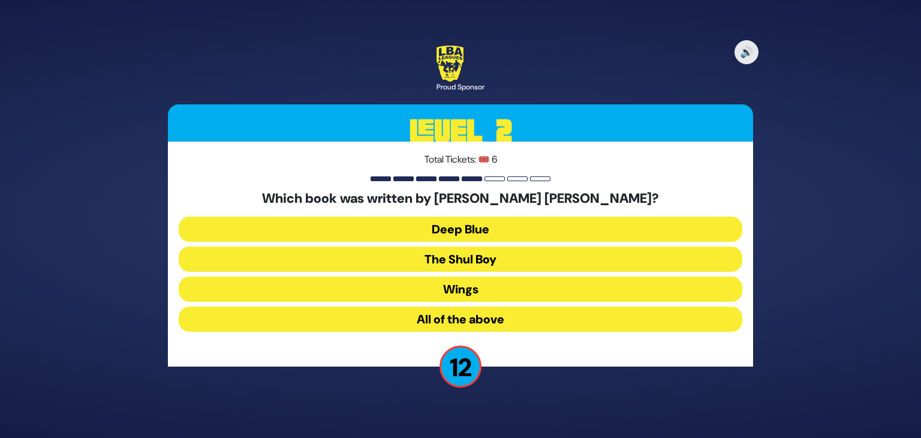
click at [487, 322] on button "All of the above" at bounding box center [461, 319] width 564 height 25
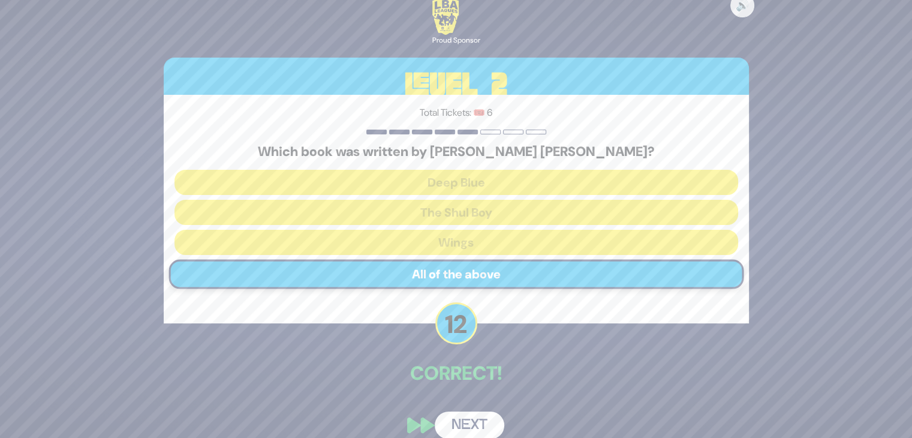
click at [473, 429] on button "Next" at bounding box center [470, 426] width 70 height 28
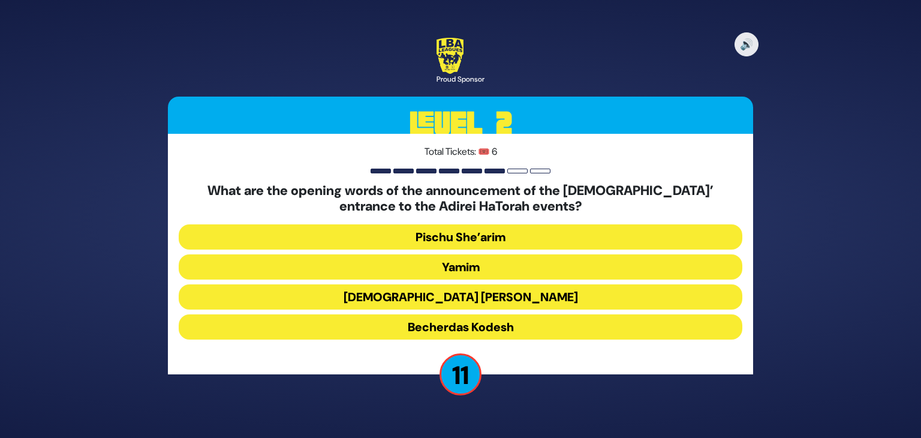
click at [488, 260] on button "Yamim" at bounding box center [461, 266] width 564 height 25
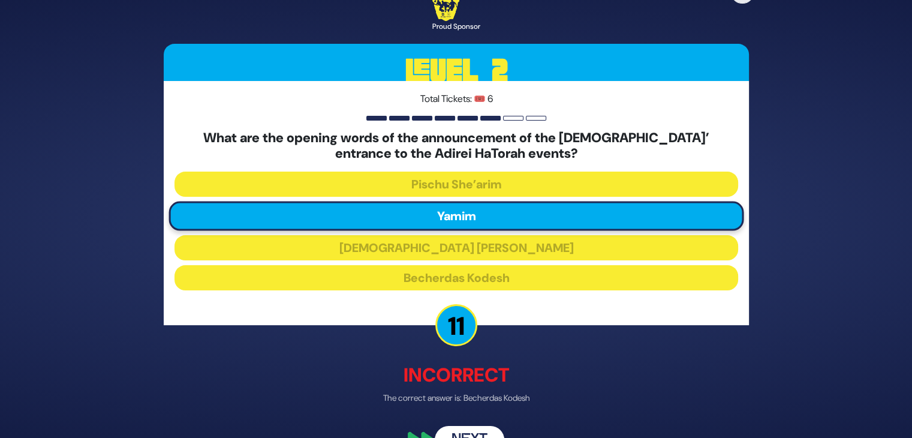
click at [475, 430] on button "Next" at bounding box center [470, 439] width 70 height 28
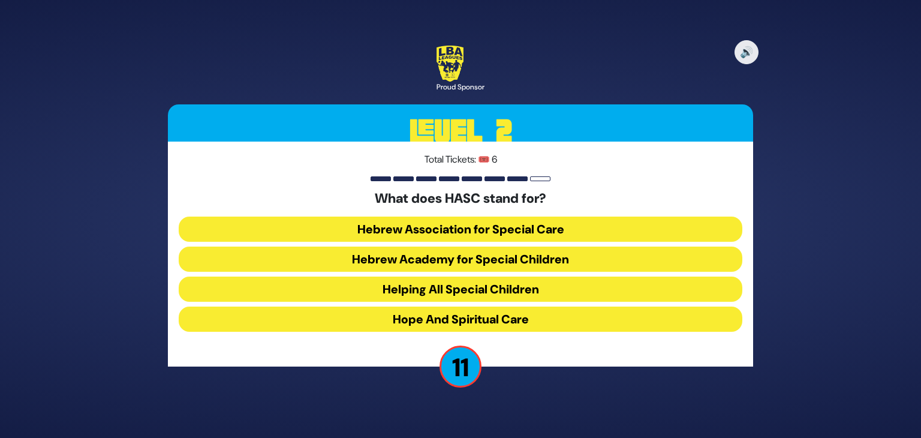
click at [482, 261] on button "Hebrew Academy for Special Children" at bounding box center [461, 259] width 564 height 25
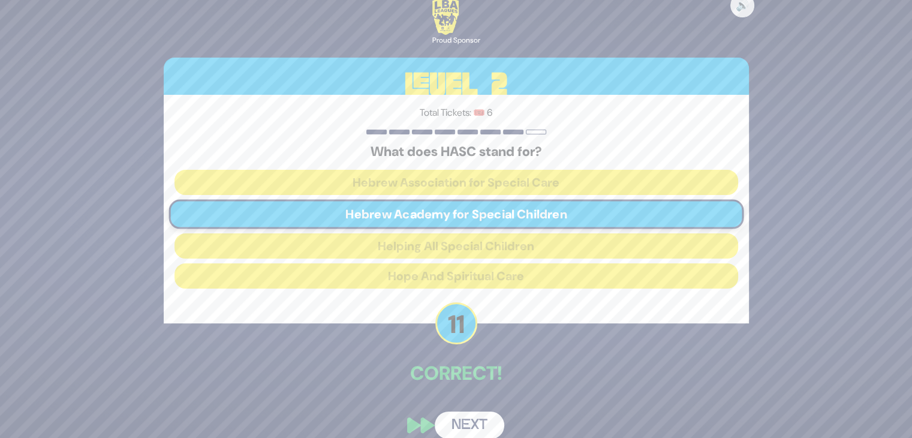
click at [464, 422] on button "Next" at bounding box center [470, 426] width 70 height 28
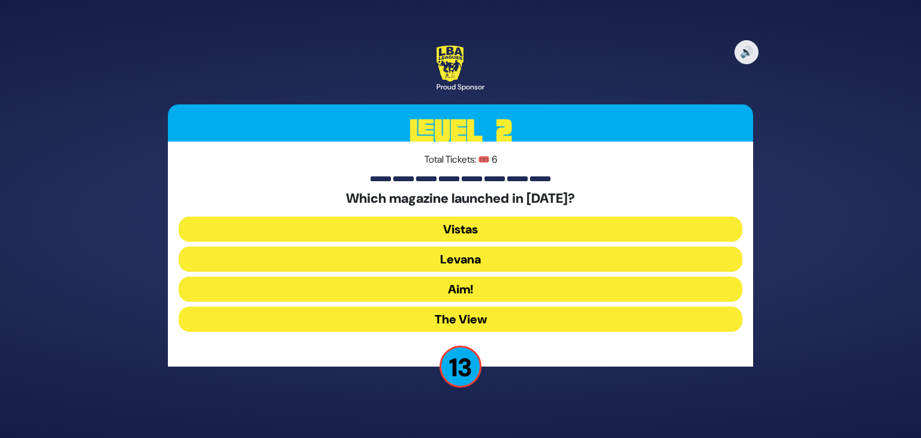
click at [479, 258] on button "Levana" at bounding box center [461, 259] width 564 height 25
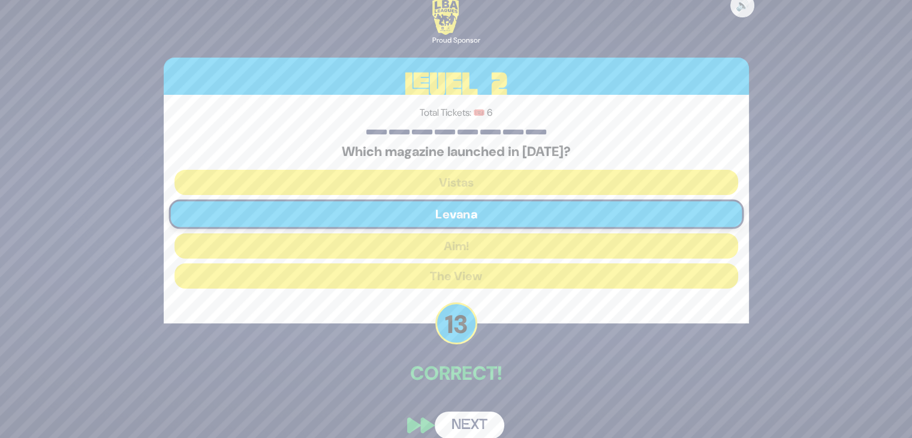
click at [472, 389] on div "Correct!" at bounding box center [456, 374] width 585 height 31
click at [472, 419] on button "Next" at bounding box center [470, 426] width 70 height 28
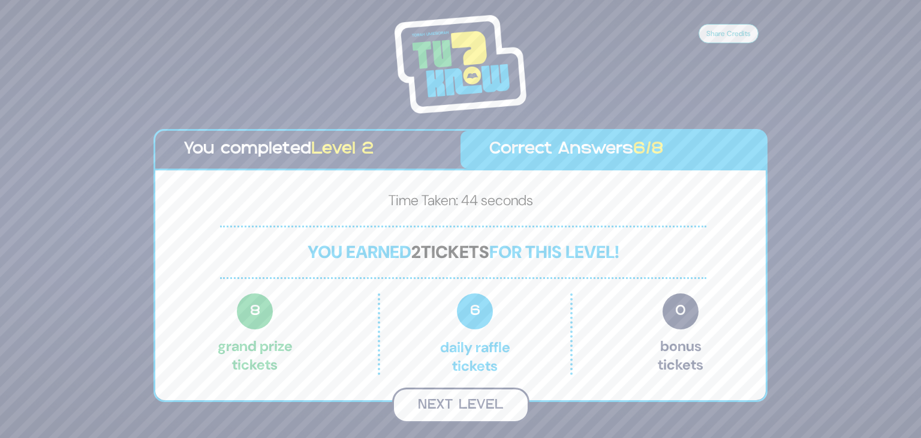
click at [471, 402] on button "Next Level" at bounding box center [460, 405] width 137 height 35
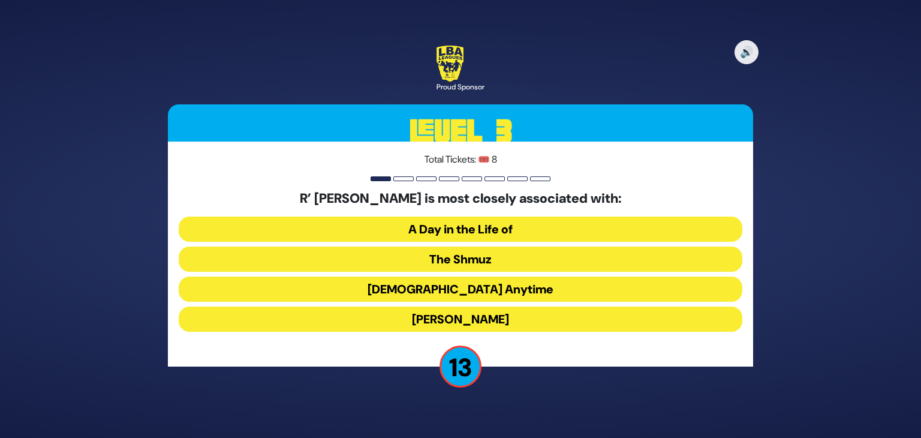
click at [489, 260] on button "The Shmuz" at bounding box center [461, 259] width 564 height 25
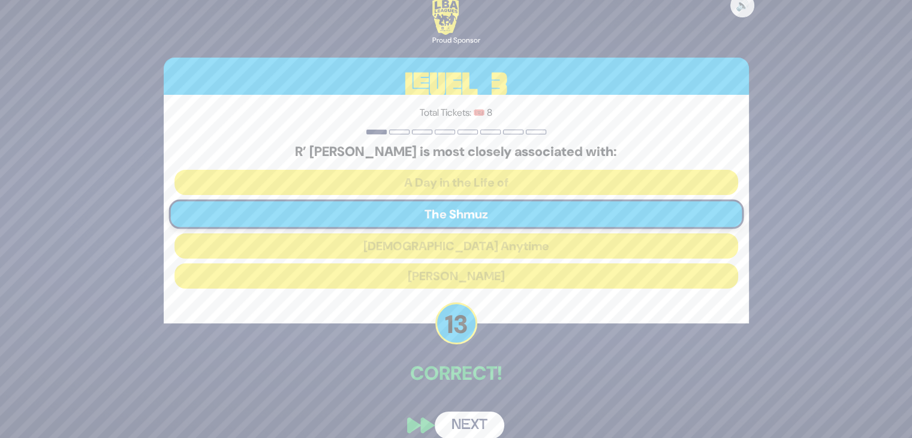
click at [467, 426] on button "Next" at bounding box center [470, 426] width 70 height 28
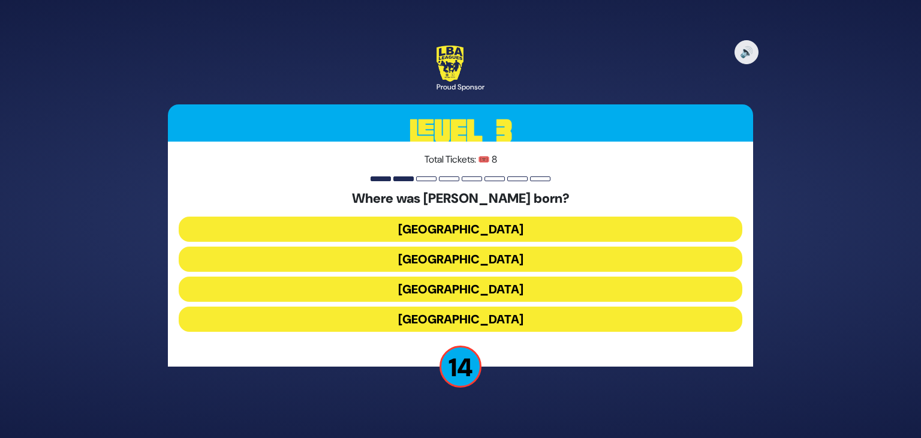
click at [483, 232] on button "Toronto" at bounding box center [461, 229] width 564 height 25
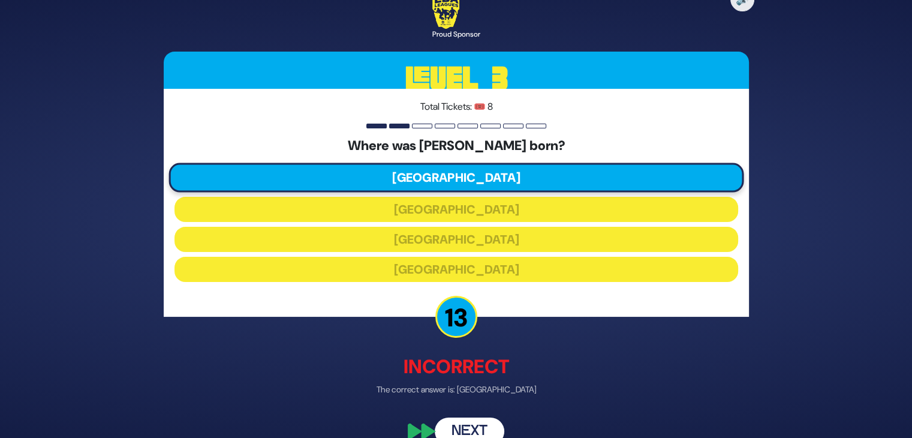
click at [470, 416] on div "🔊 Proud Sponsor Level 3 Total Tickets: 🎟️ 8 Where was Moshe Reichmann born? Tor…" at bounding box center [456, 218] width 614 height 481
click at [470, 424] on button "Next" at bounding box center [470, 432] width 70 height 28
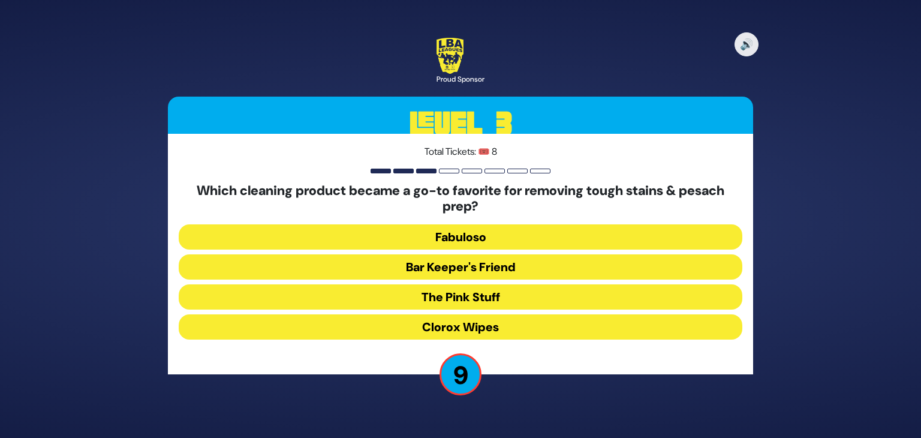
click at [490, 297] on button "The Pink Stuff" at bounding box center [461, 296] width 564 height 25
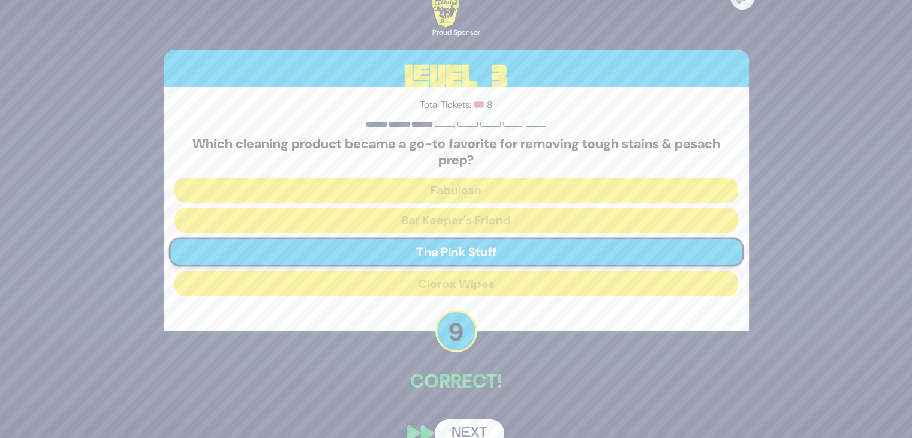
click at [473, 424] on button "Next" at bounding box center [470, 433] width 70 height 28
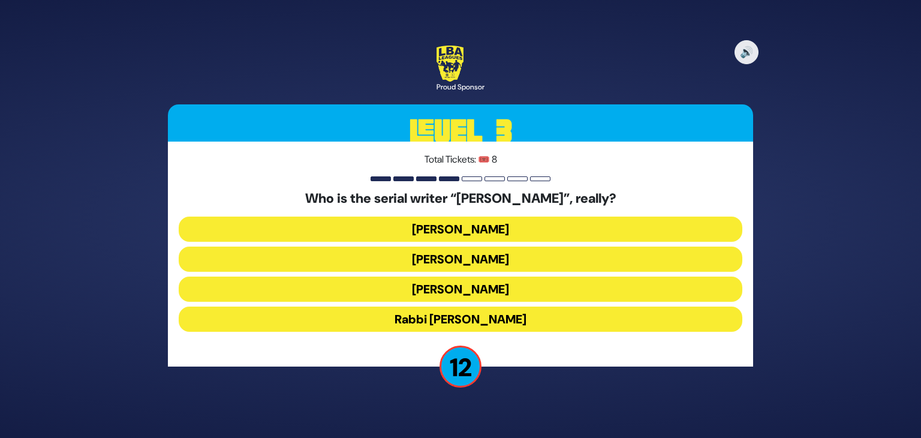
click at [485, 258] on button "Yisroel Besser" at bounding box center [461, 259] width 564 height 25
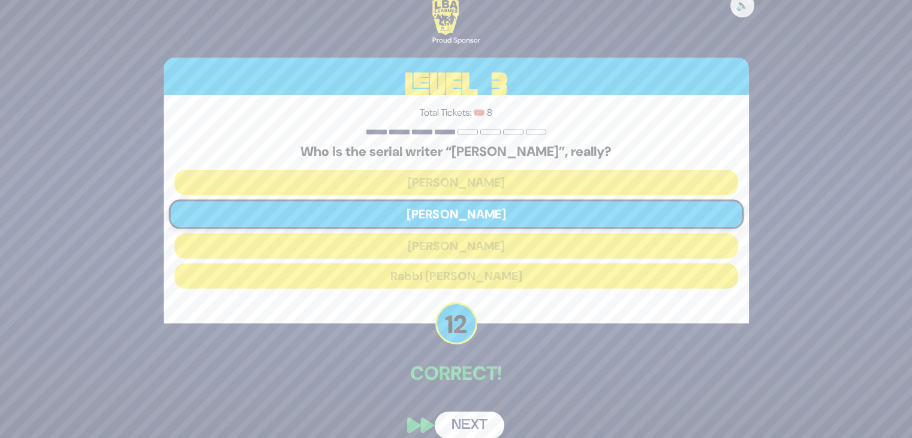
click at [472, 424] on button "Next" at bounding box center [470, 426] width 70 height 28
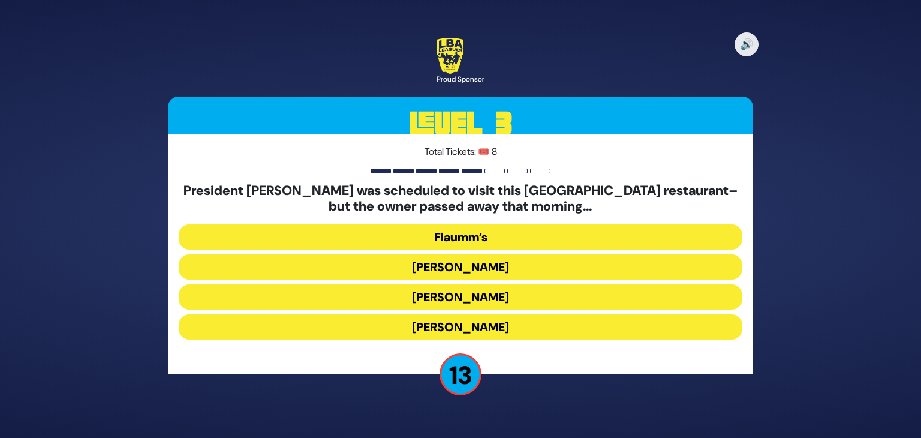
click at [475, 293] on button "Gottlieb’s" at bounding box center [461, 296] width 564 height 25
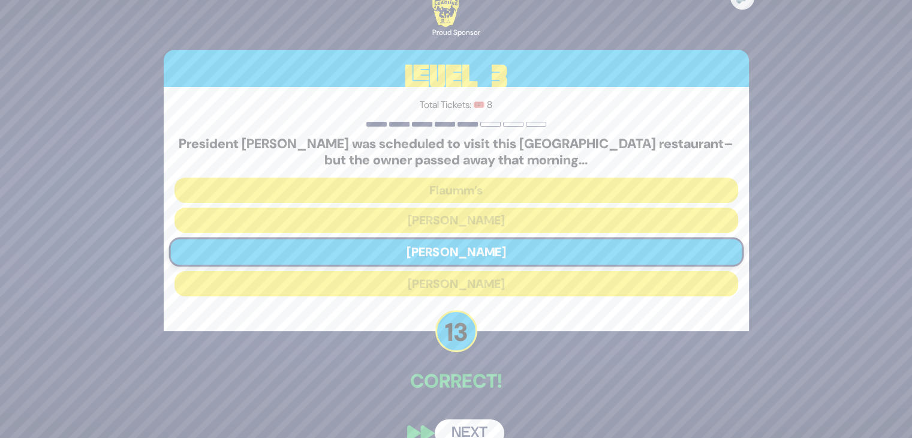
click at [473, 419] on button "Next" at bounding box center [470, 433] width 70 height 28
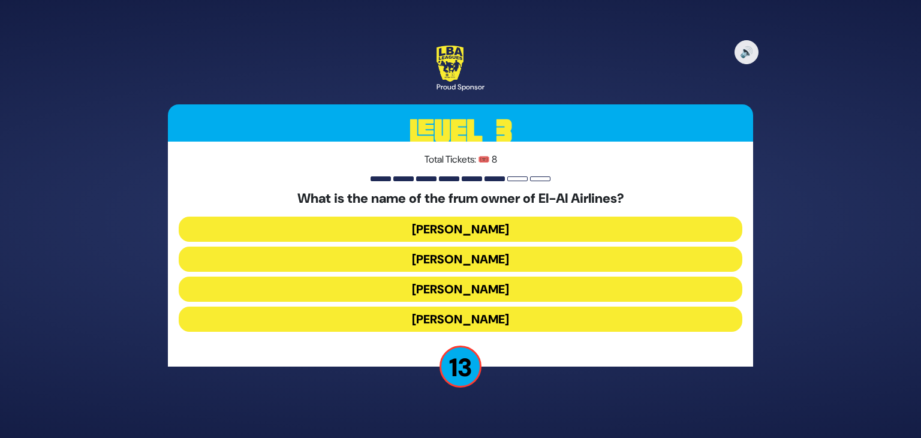
click at [498, 259] on button "Kenny Rosenberg" at bounding box center [461, 259] width 564 height 25
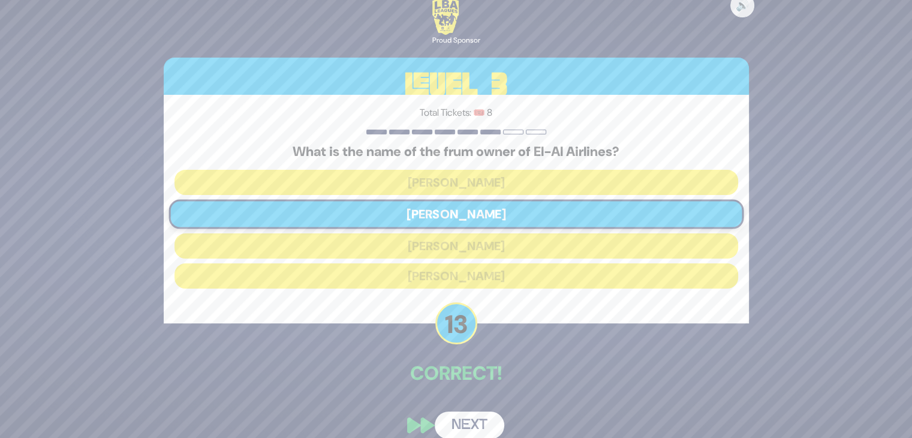
click at [480, 419] on button "Next" at bounding box center [470, 426] width 70 height 28
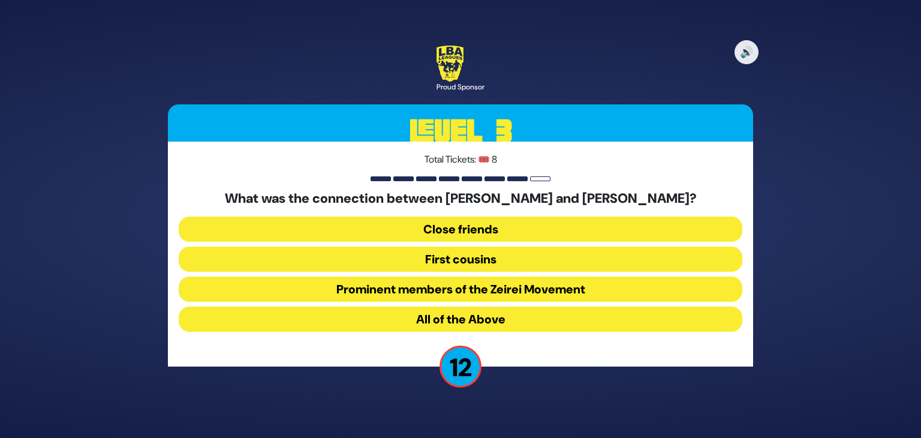
click at [505, 310] on button "All of the Above" at bounding box center [461, 319] width 564 height 25
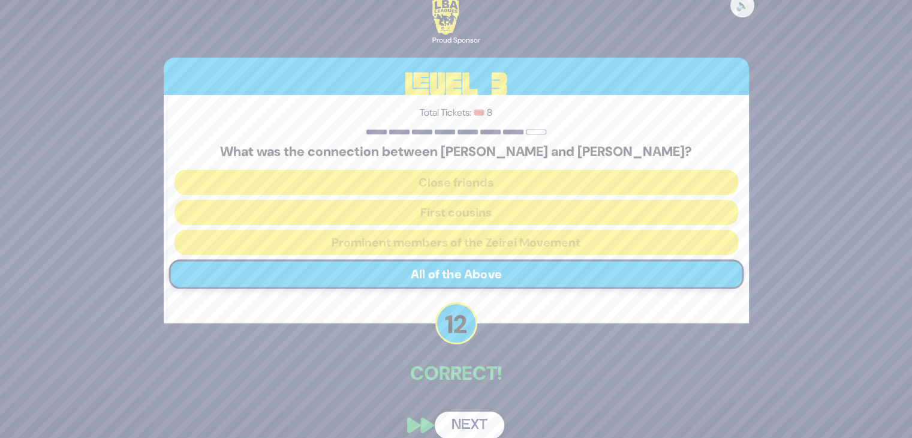
click at [475, 425] on button "Next" at bounding box center [470, 426] width 70 height 28
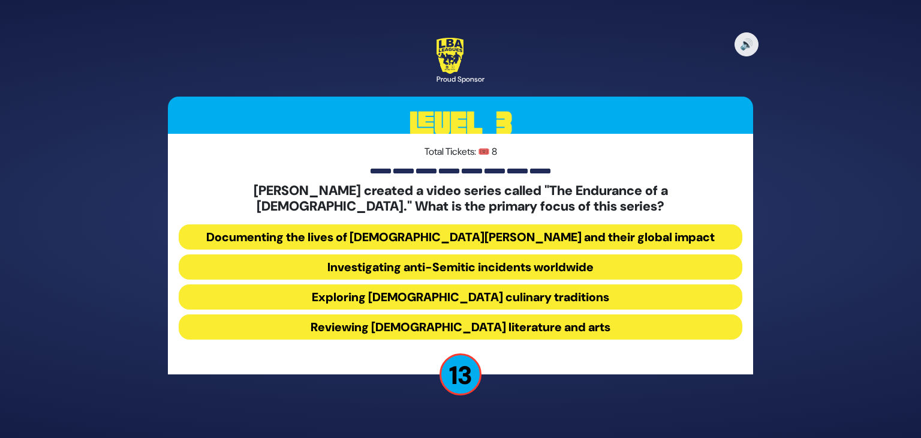
click at [503, 243] on button "Documenting the lives of [DEMOGRAPHIC_DATA][PERSON_NAME] and their global impact" at bounding box center [461, 236] width 564 height 25
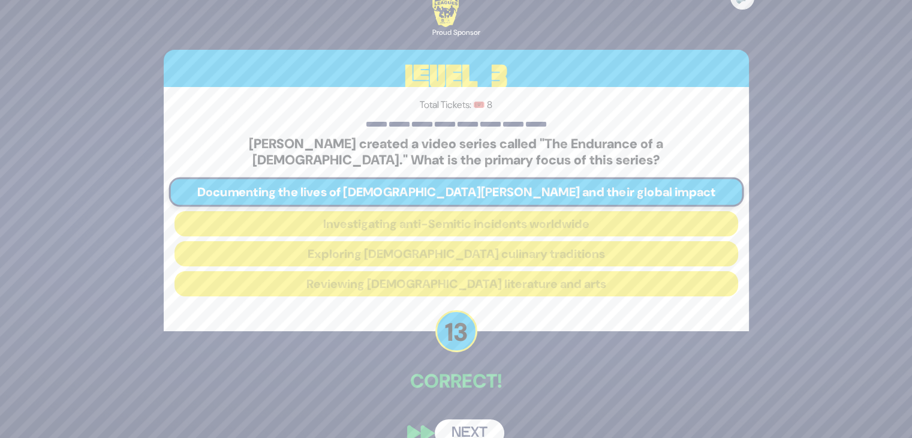
click at [480, 401] on div "🔊 Proud Sponsor Level 3 Total Tickets: 🎟️ 8 Shloime Zionce created a video seri…" at bounding box center [456, 219] width 614 height 485
click at [479, 425] on button "Next" at bounding box center [470, 433] width 70 height 28
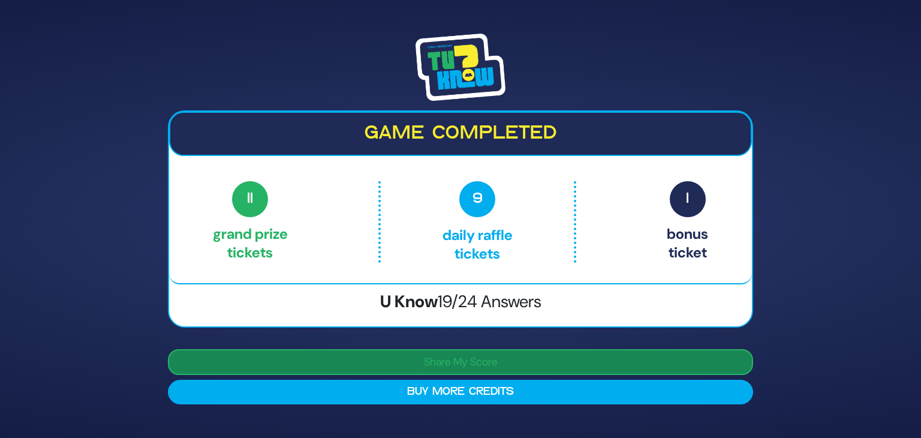
click at [515, 353] on button "Share My Score" at bounding box center [460, 362] width 585 height 26
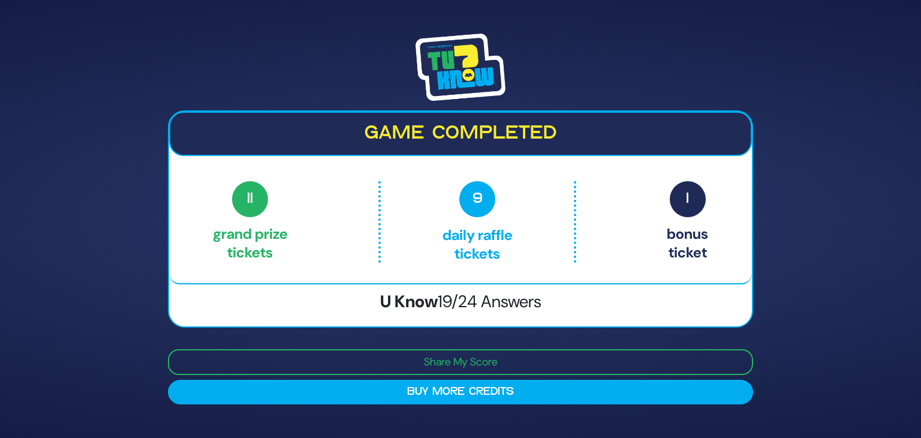
click at [442, 49] on img at bounding box center [461, 67] width 90 height 67
click at [729, 141] on h2 "Game completed" at bounding box center [460, 133] width 561 height 23
click at [651, 195] on div "11 Grand Prize tickets 9 Daily Raffle tickets 1 Bonus ticket" at bounding box center [461, 222] width 496 height 82
click at [124, 229] on div "Game completed 11 Grand Prize tickets 9 Daily Raffle tickets 1 Bonus ticket 11 …" at bounding box center [460, 219] width 921 height 438
